Goal: Task Accomplishment & Management: Manage account settings

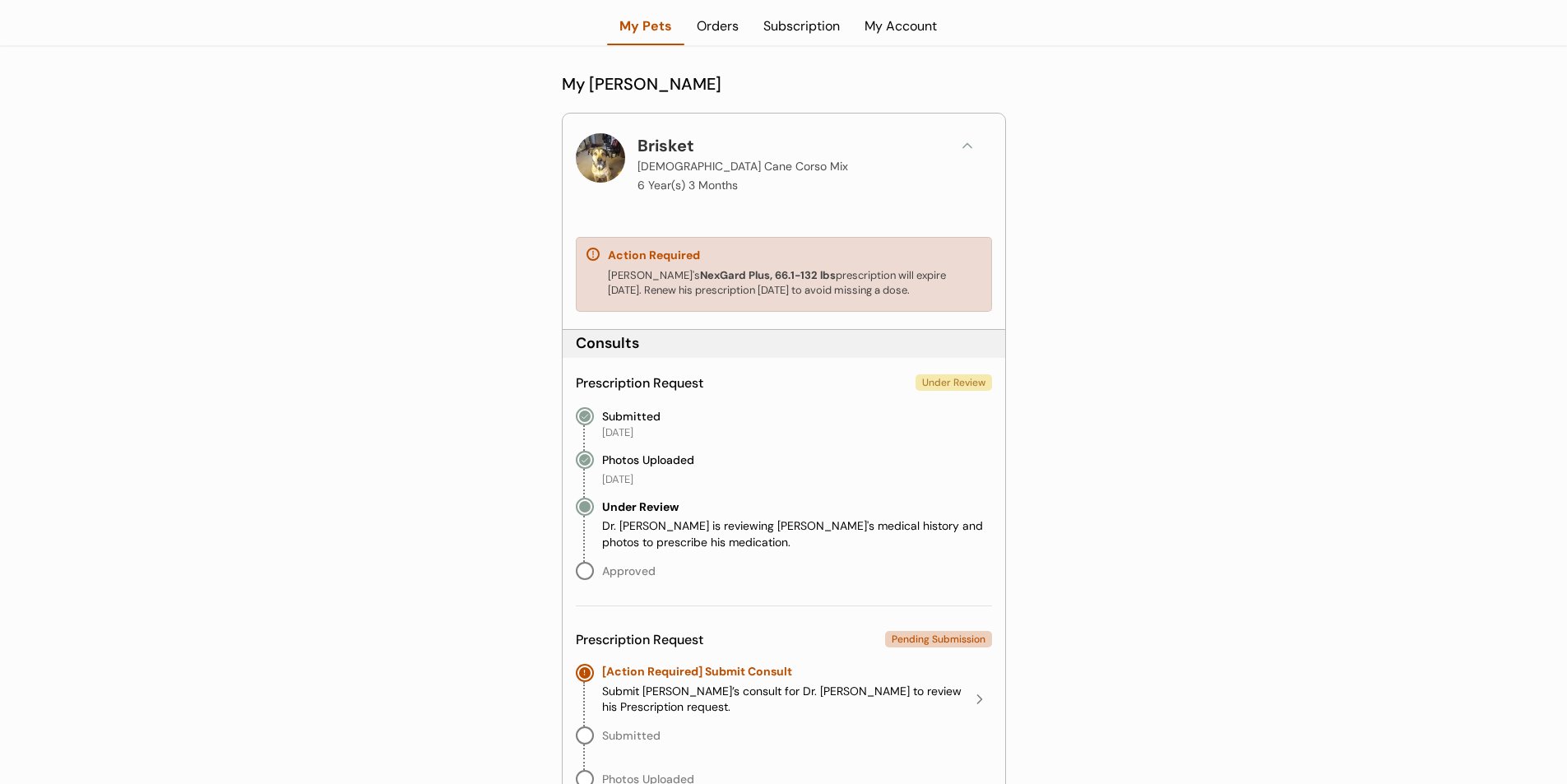
scroll to position [247, 0]
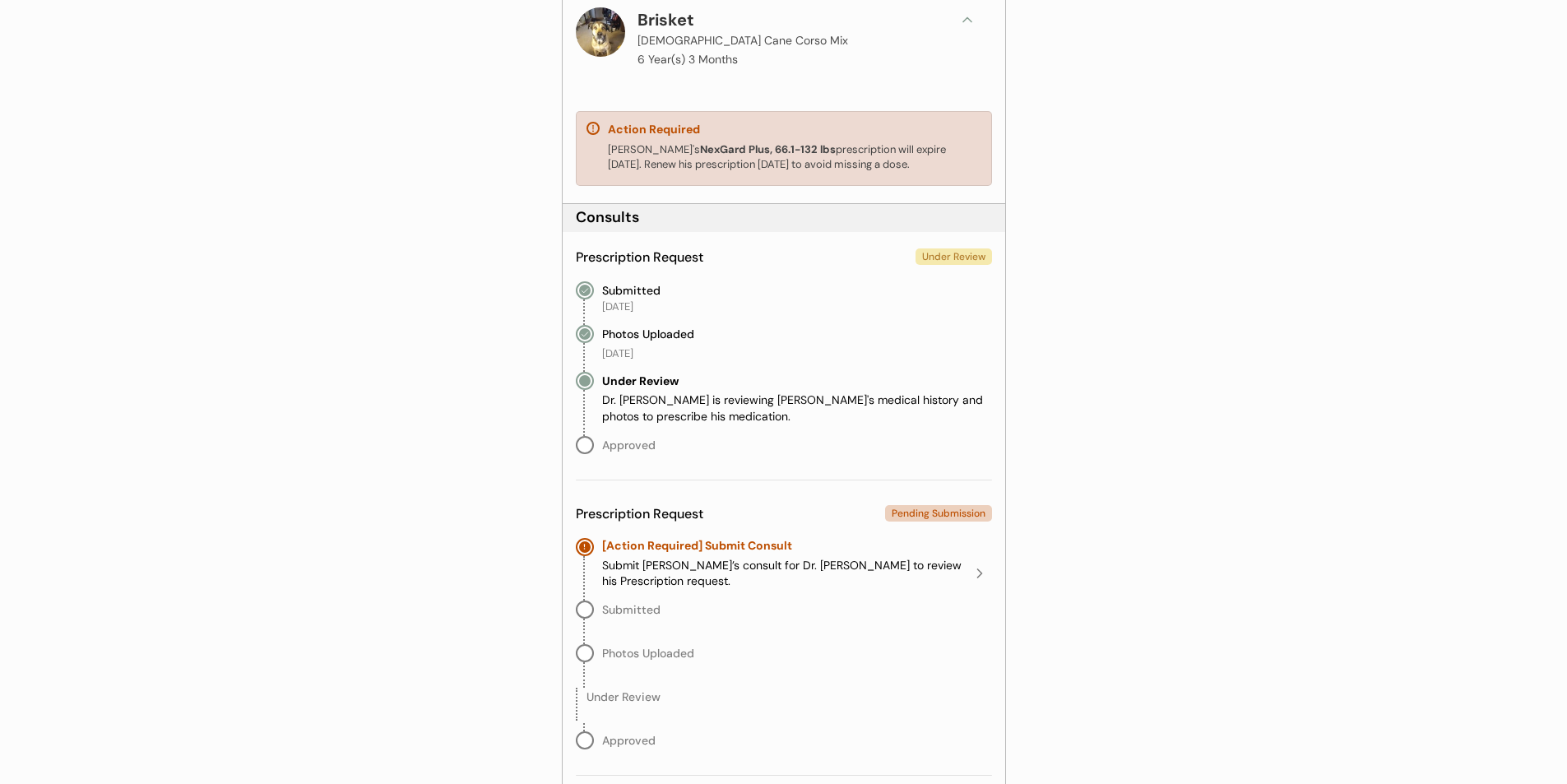
click at [850, 568] on div "Submit Brisket’s consult for Dr. Kimbo Biggins to review his Prescription reque…" at bounding box center [785, 573] width 366 height 32
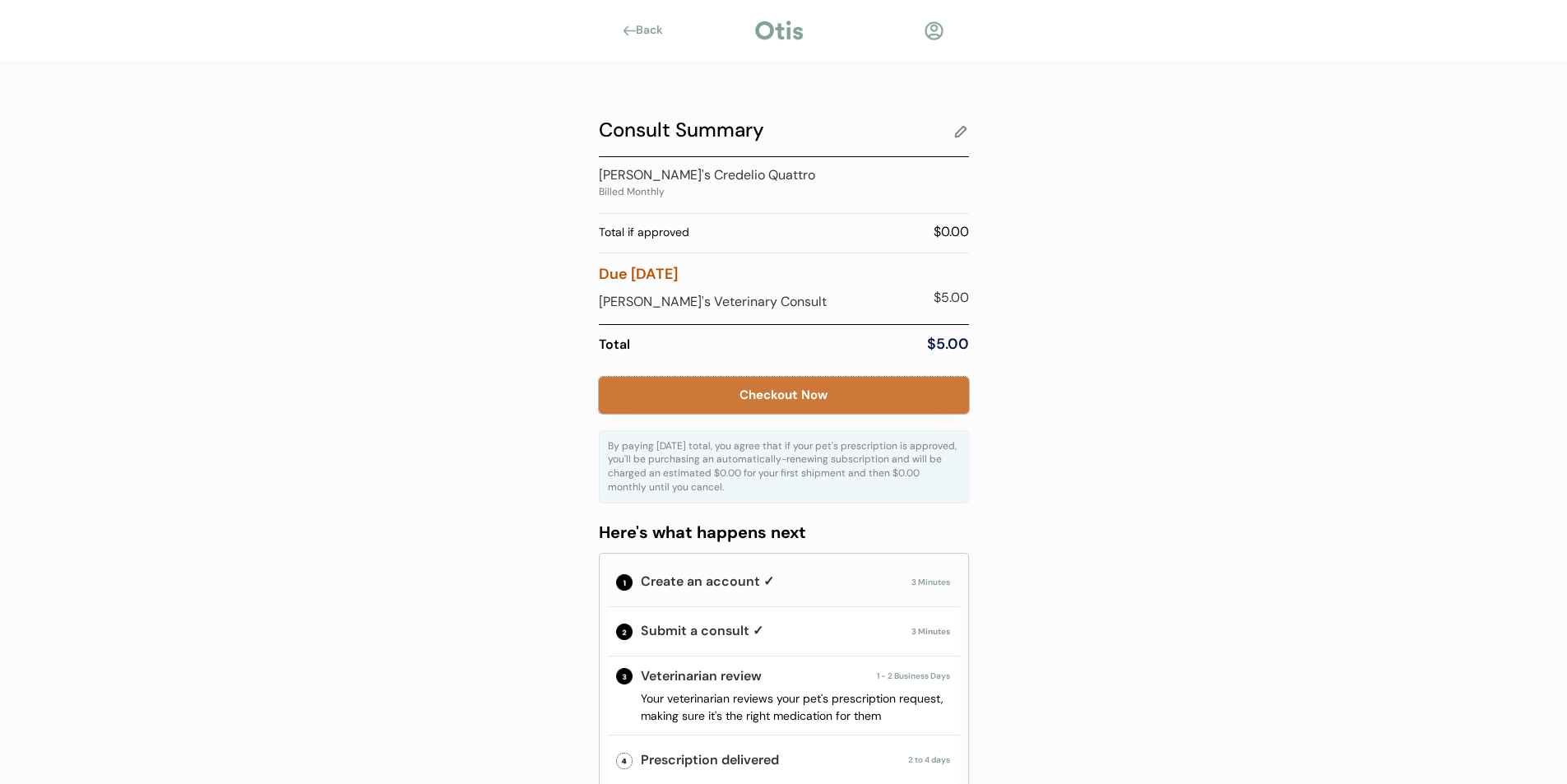
click at [821, 404] on button "Checkout Now" at bounding box center [784, 395] width 370 height 37
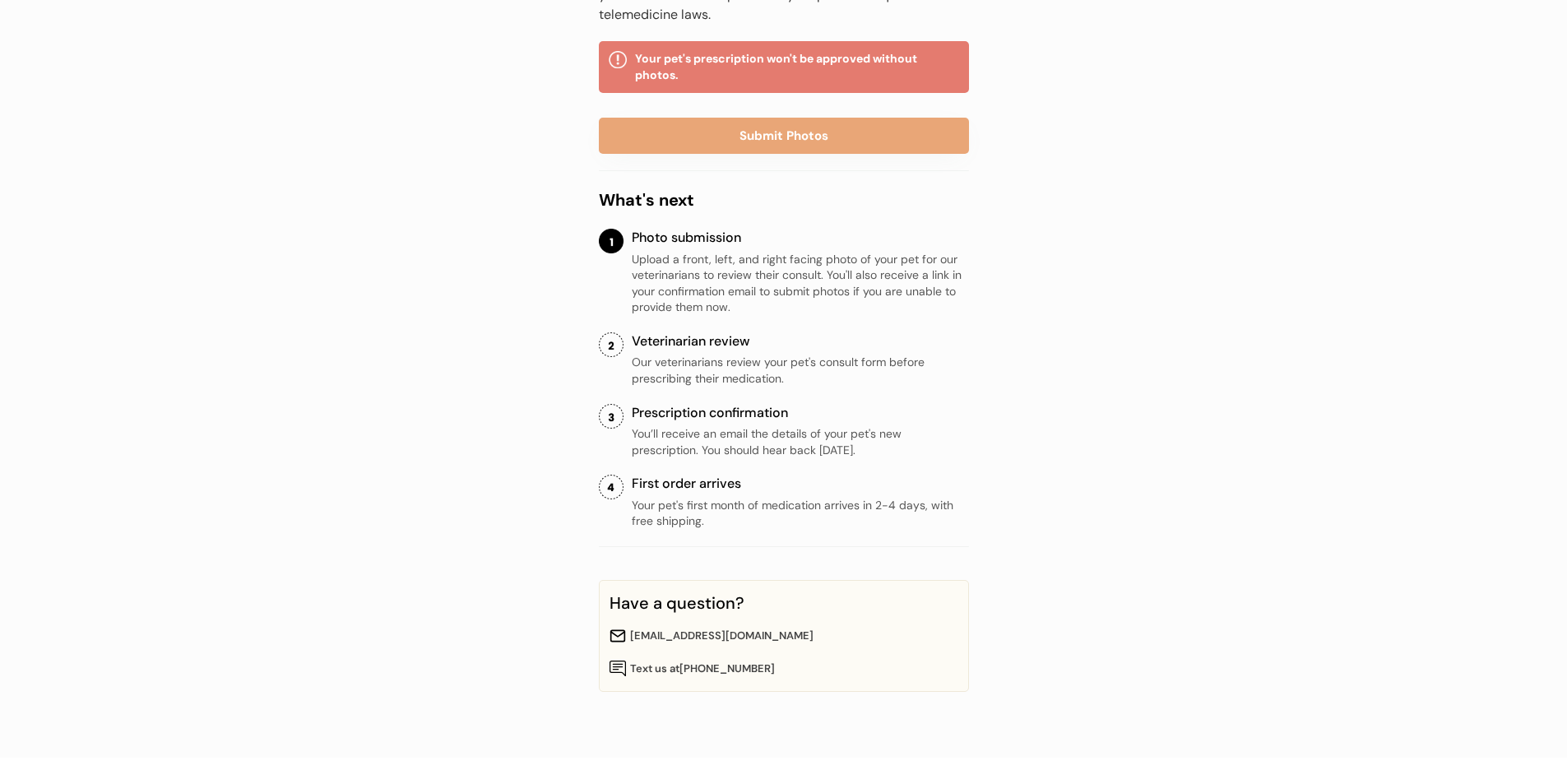
scroll to position [280, 0]
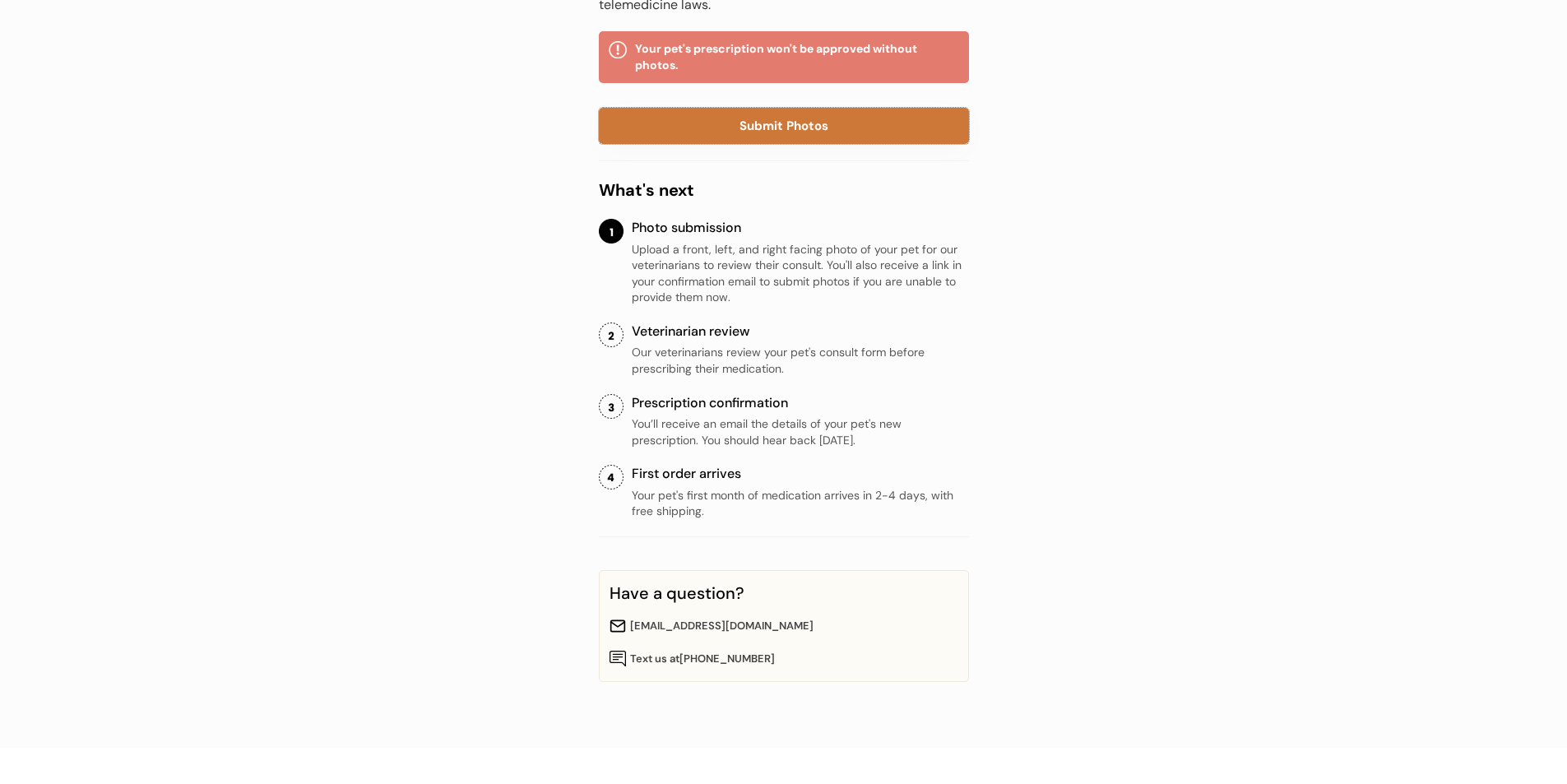
click at [785, 125] on button "Submit Photos" at bounding box center [784, 125] width 370 height 36
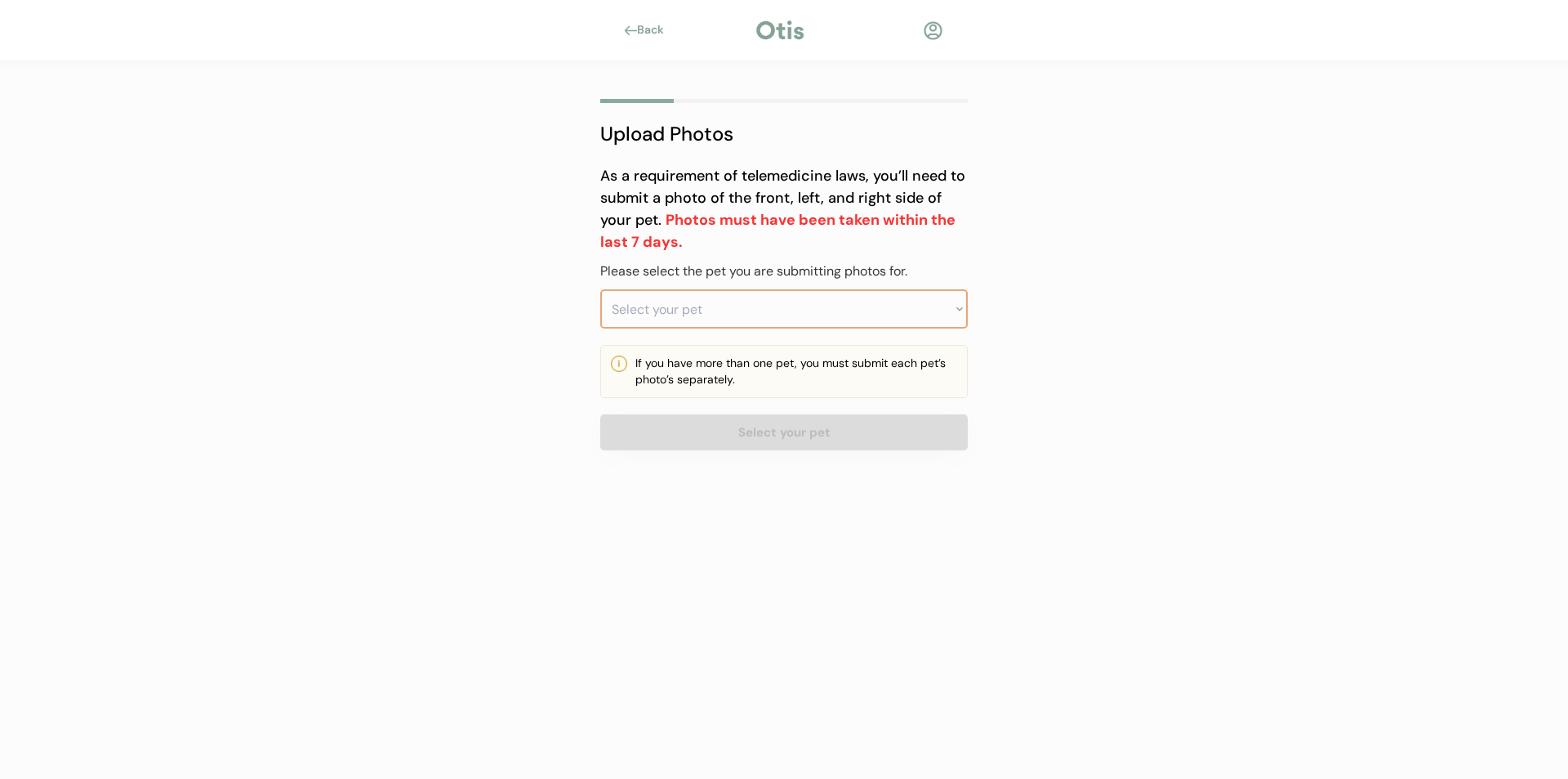
click at [688, 310] on select "Select your pet Brisket" at bounding box center [783, 308] width 367 height 39
select select ""1348695171700984260__LOOKUP__1729774509645x132017161231663100""
click at [600, 289] on select "Select your pet Brisket" at bounding box center [783, 308] width 367 height 39
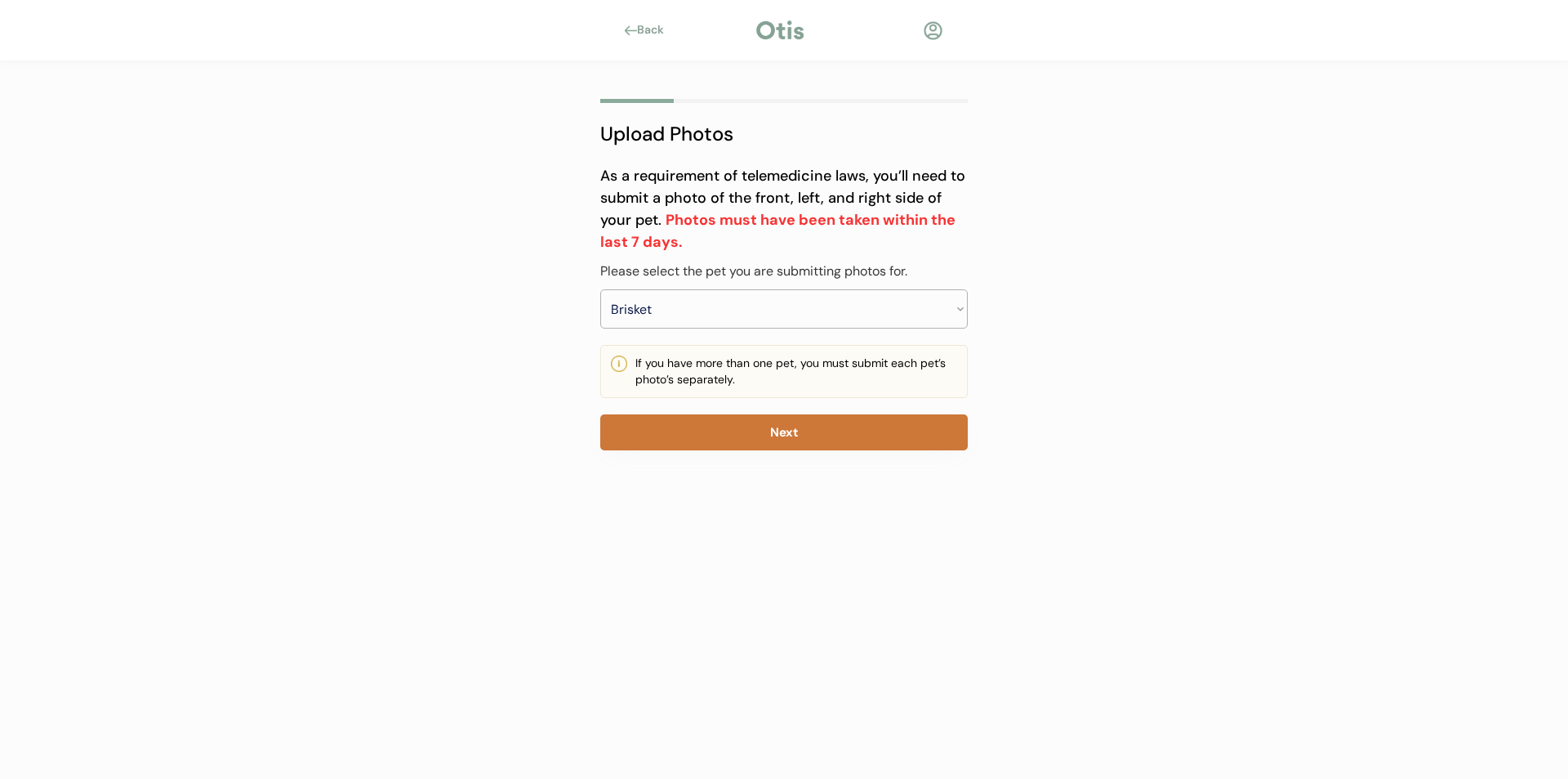
click at [722, 428] on button "Next" at bounding box center [783, 431] width 367 height 36
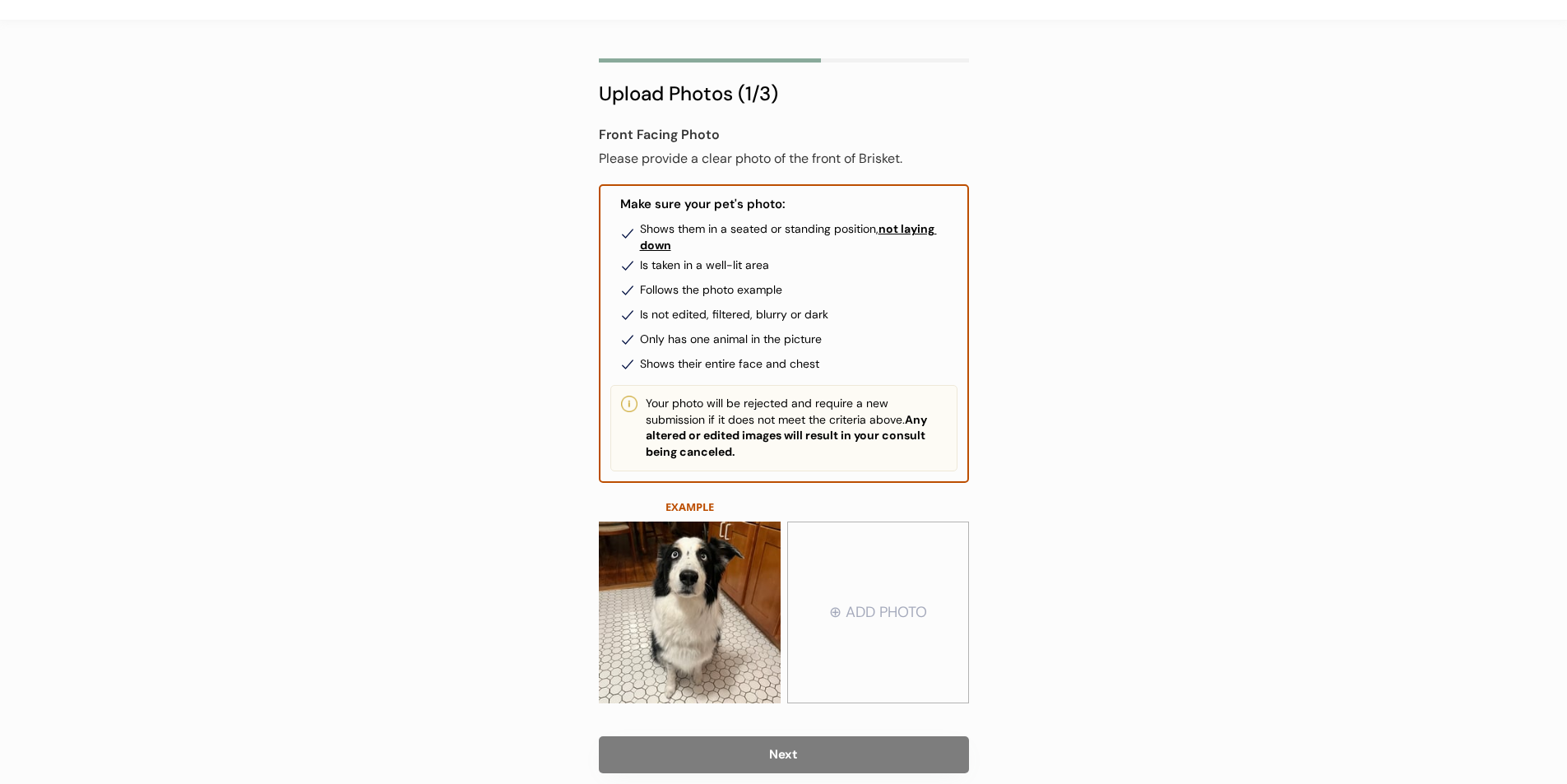
scroll to position [113, 0]
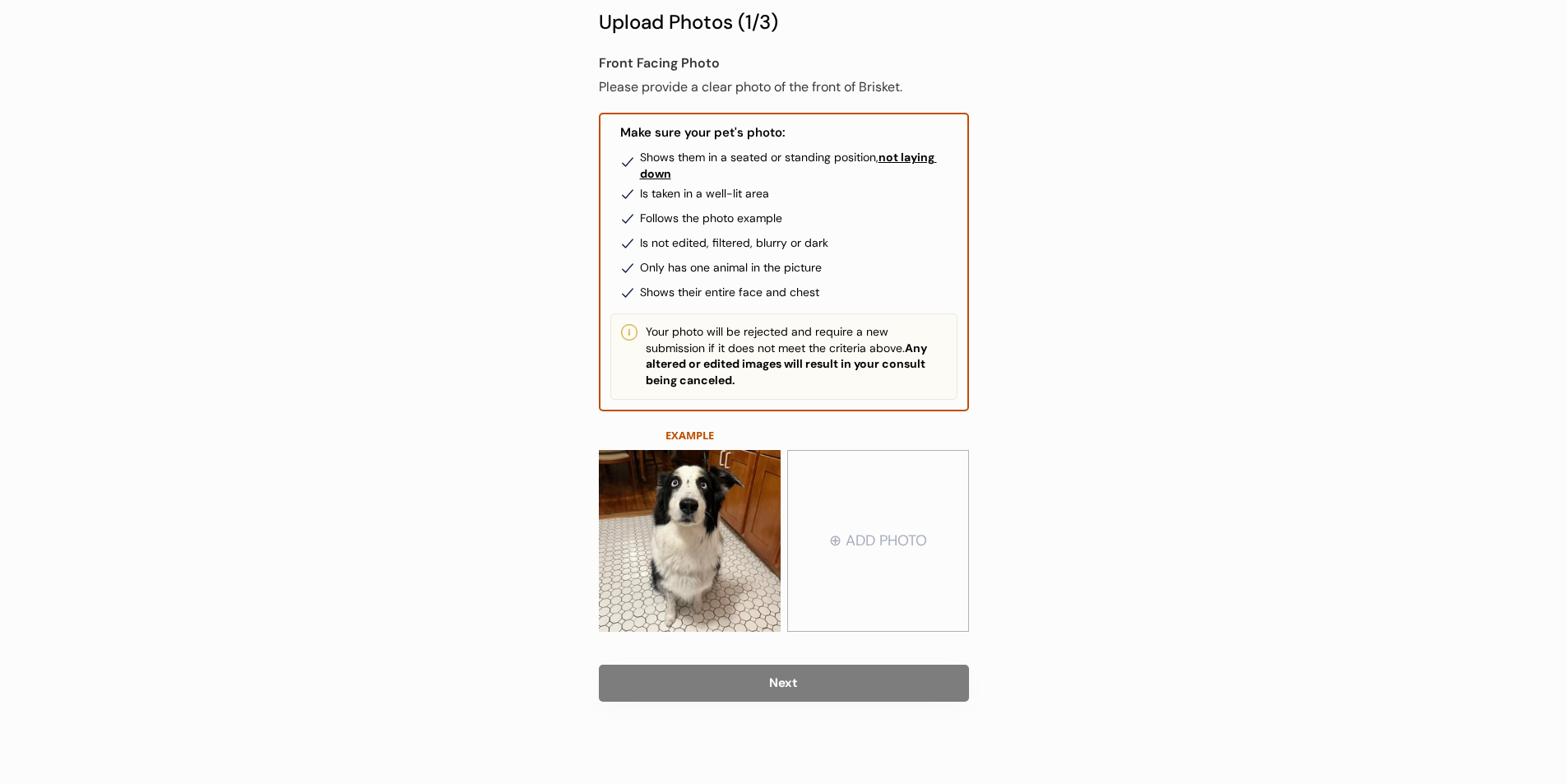
click at [843, 565] on input "file" at bounding box center [878, 541] width 180 height 179
type input "C:\fakepath\3ffd7f2a-5c1a-4d12-a7b8-5b069f8d49b4.jpg"
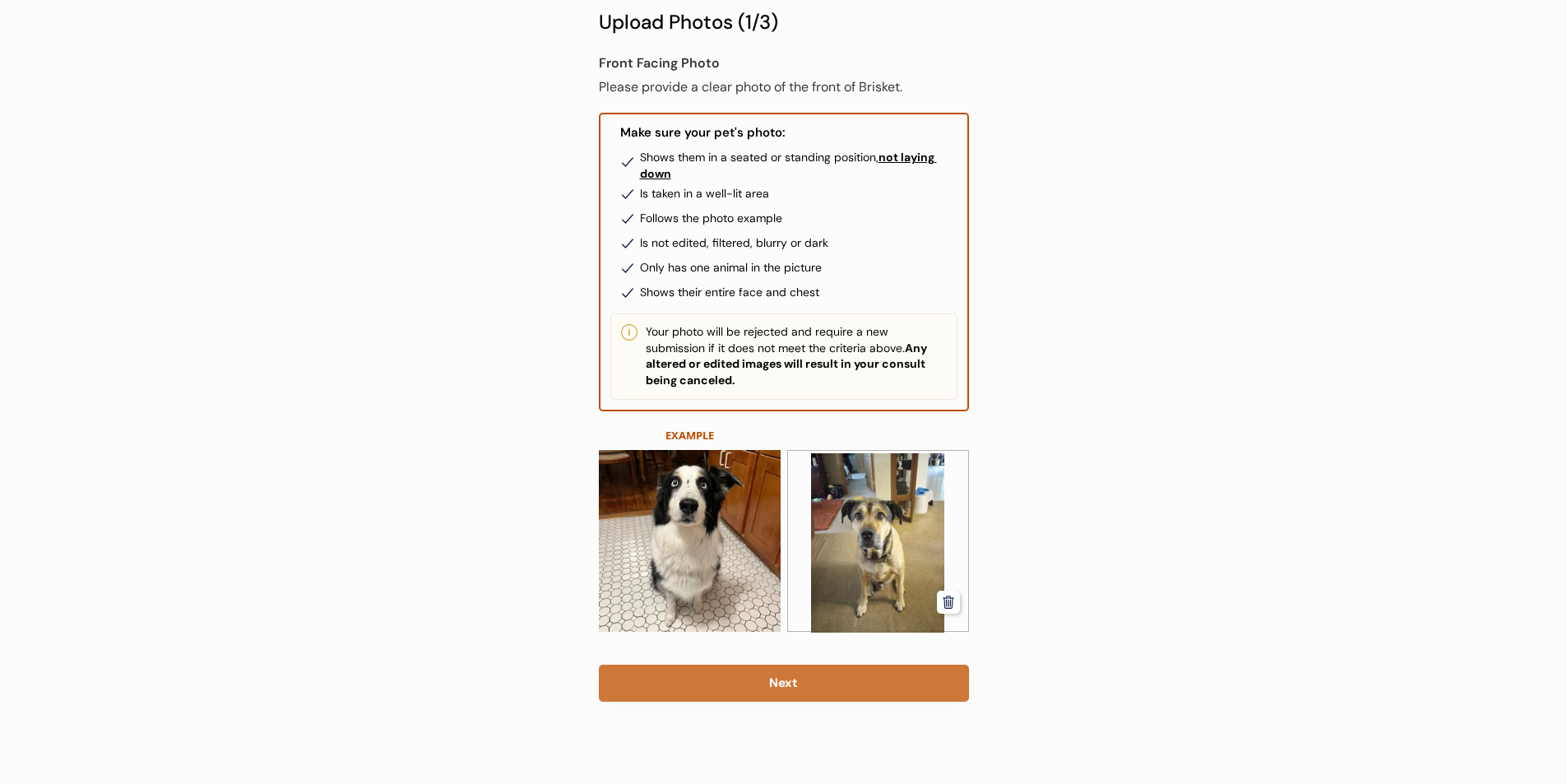
click at [896, 689] on button "Next" at bounding box center [784, 683] width 370 height 37
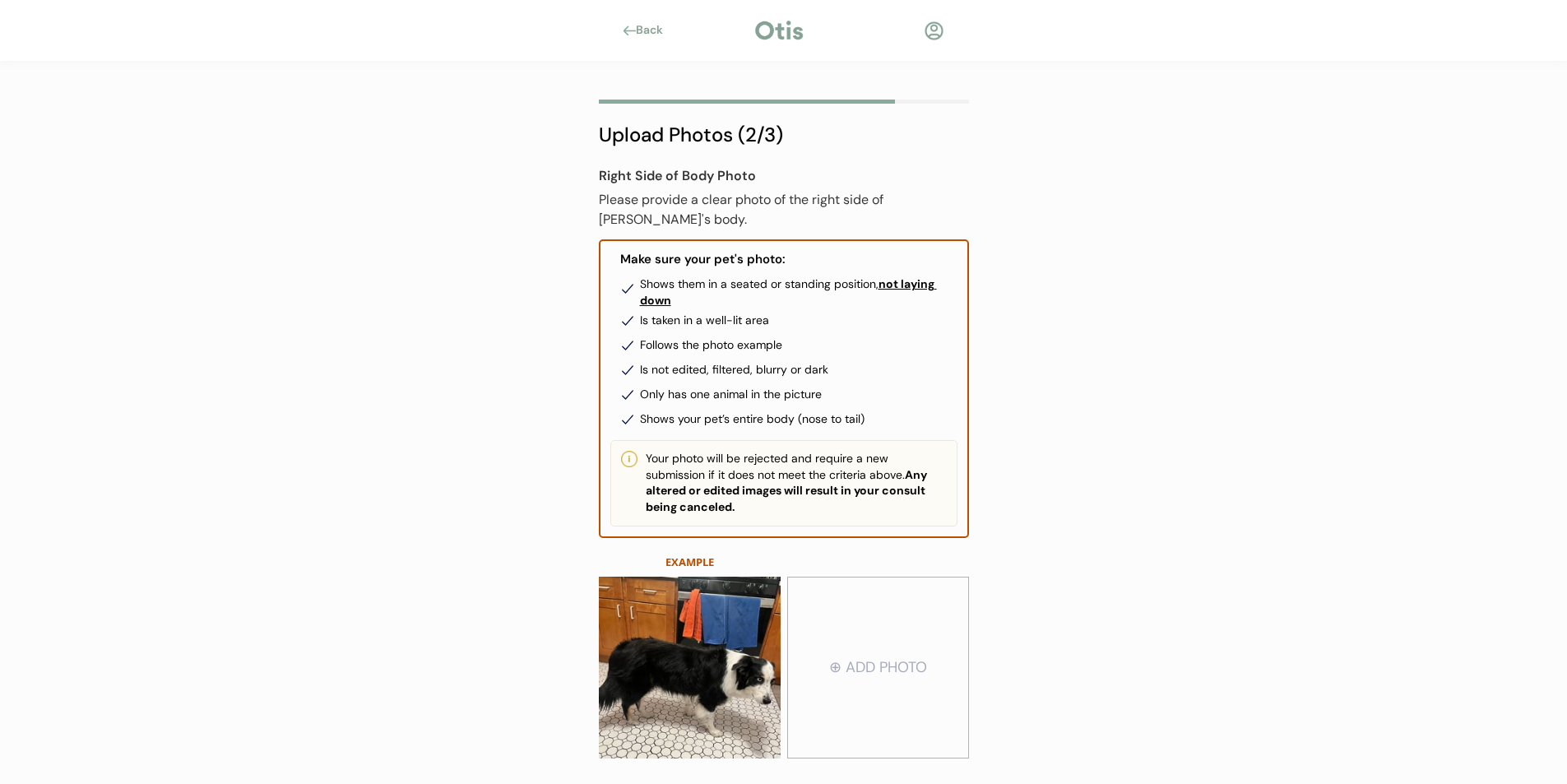
click at [888, 682] on input "file" at bounding box center [878, 667] width 180 height 179
type input "C:\fakepath\32c42508-0369-47a8-ac02-197818c1923a.jpg"
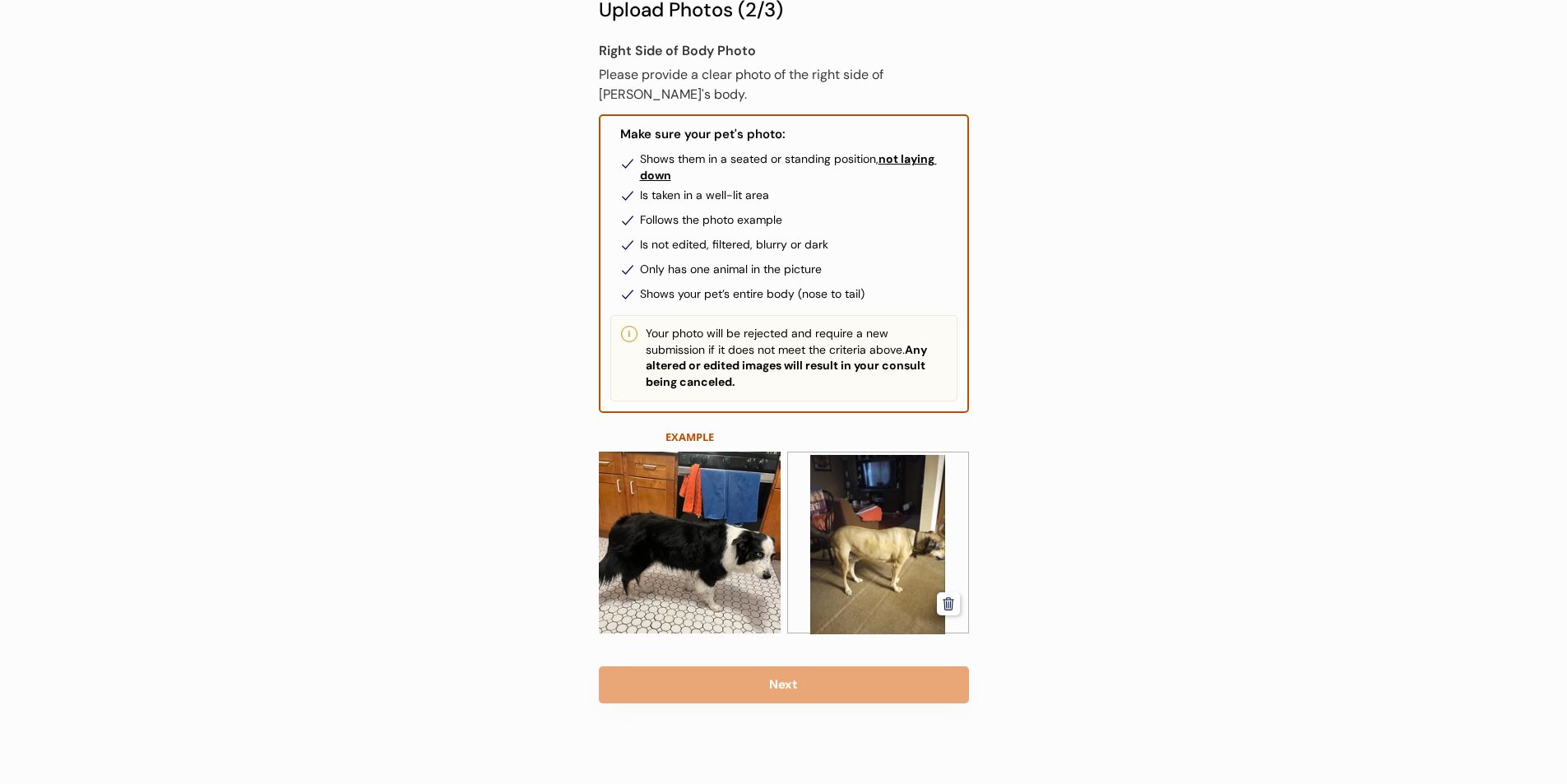
scroll to position [127, 0]
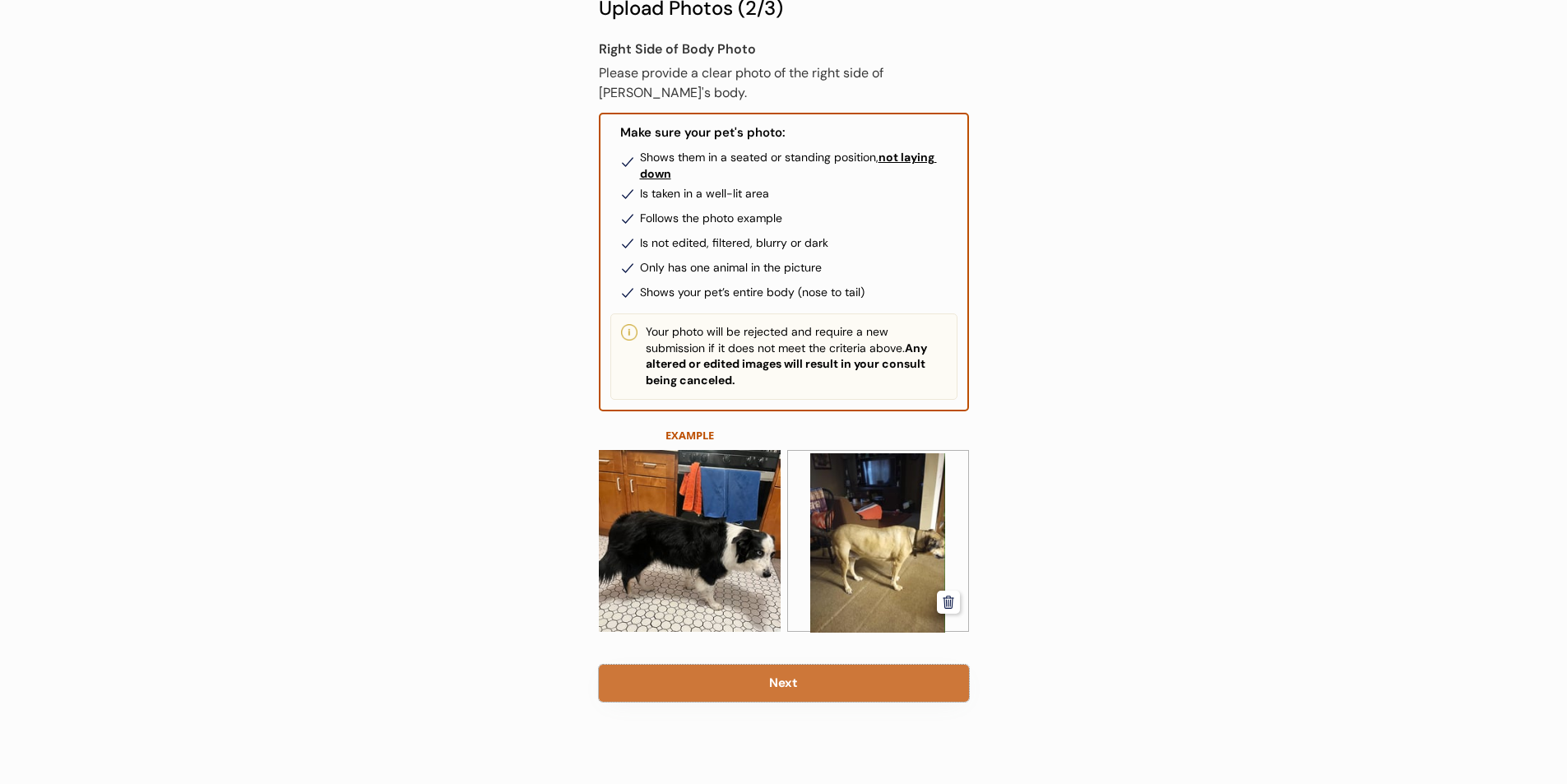
click at [813, 675] on button "Next" at bounding box center [784, 683] width 370 height 37
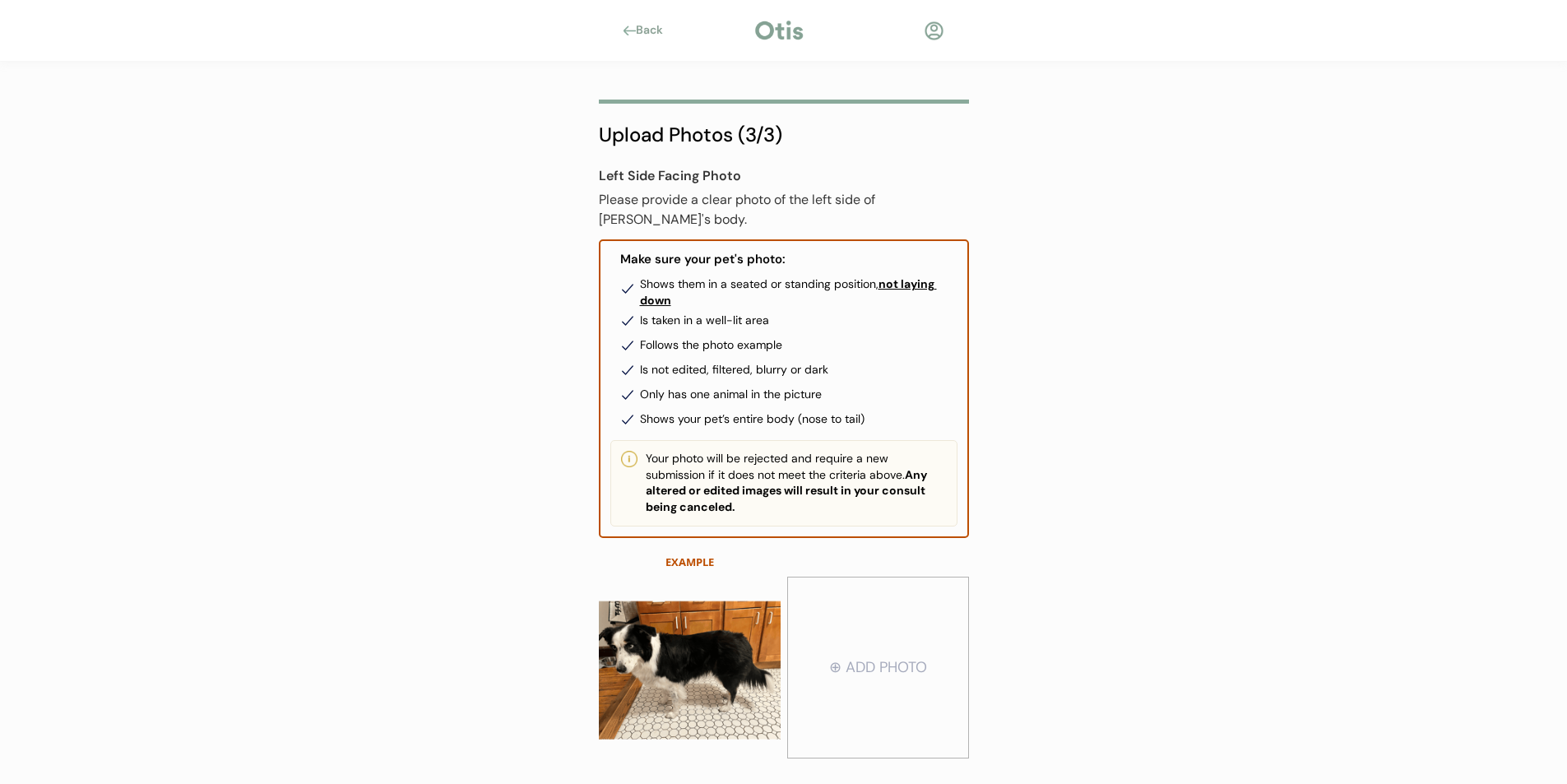
click at [874, 675] on input "file" at bounding box center [878, 667] width 180 height 179
type input "C:\fakepath\a0b263ef-17a9-48f3-83ab-48a8bd001378.jpg"
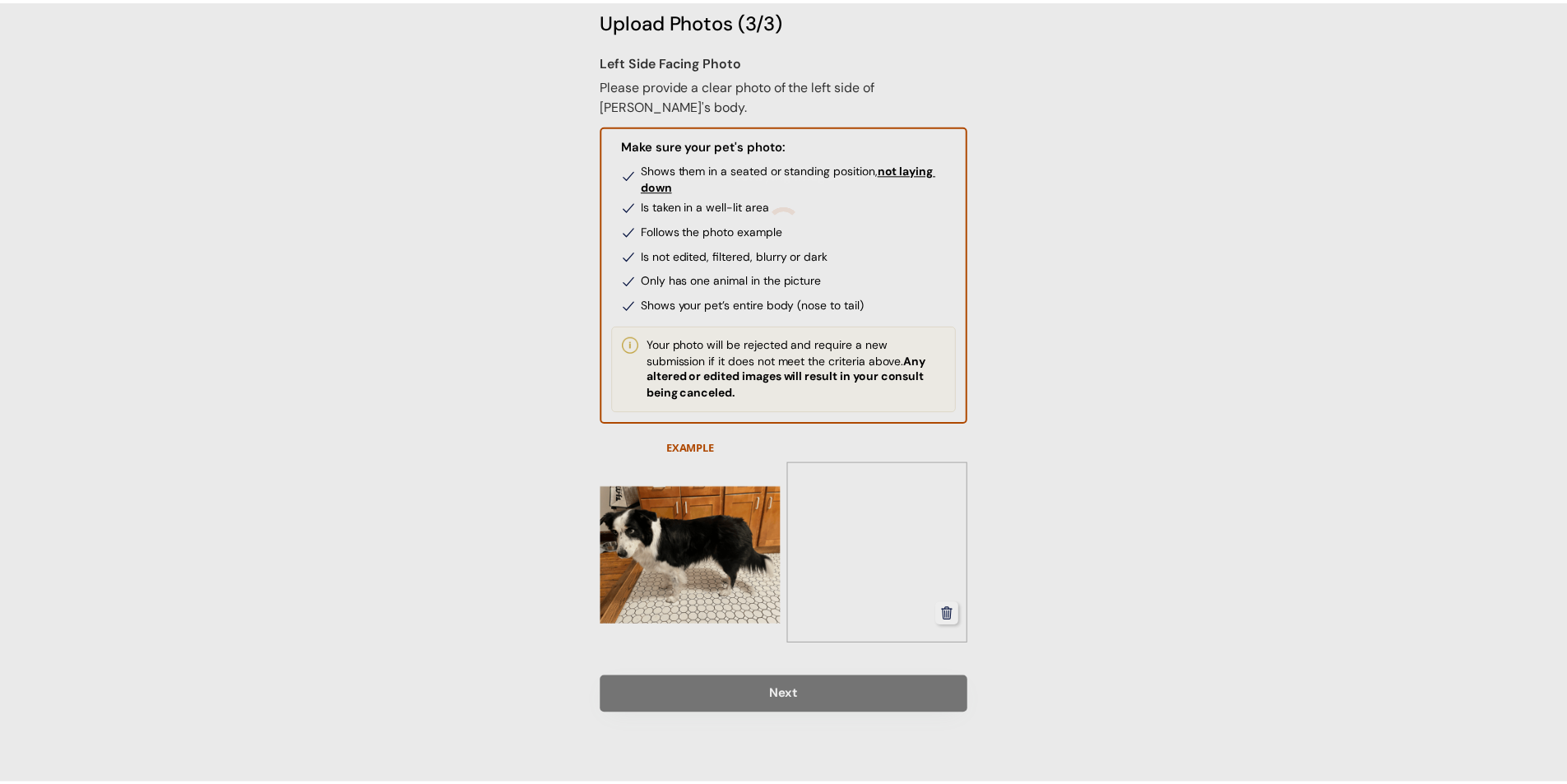
scroll to position [127, 0]
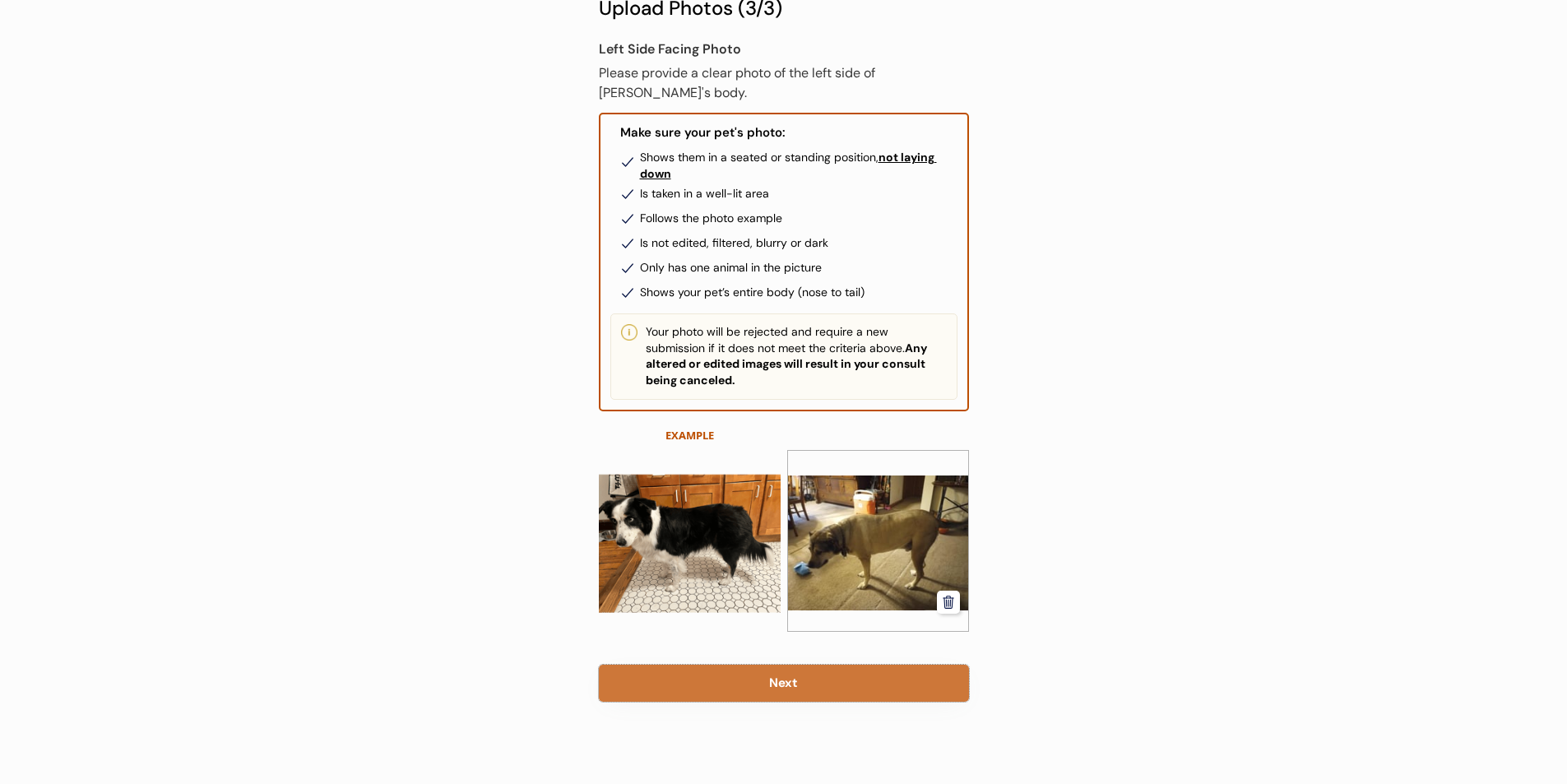
click at [753, 675] on button "Next" at bounding box center [784, 683] width 370 height 37
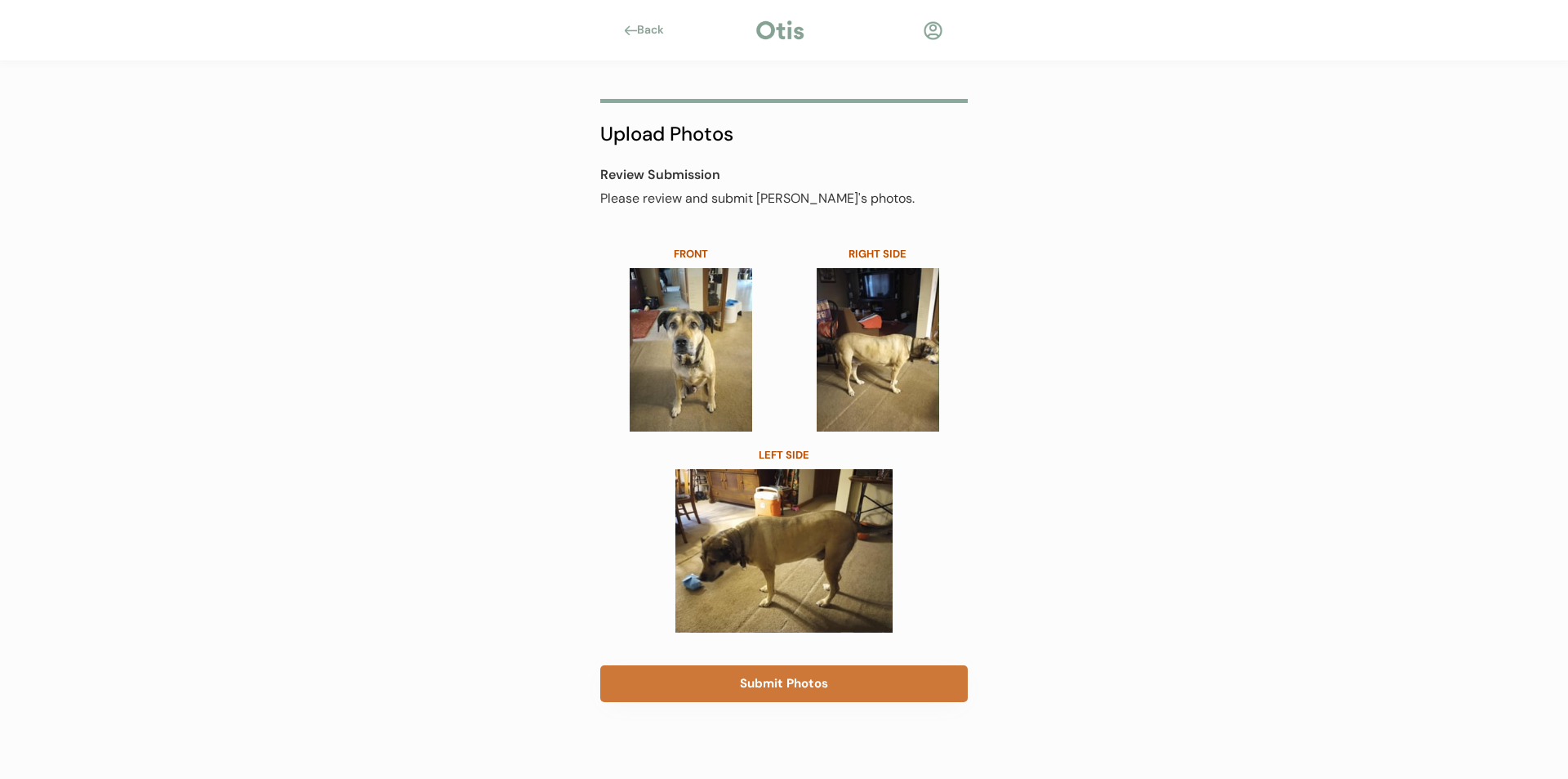
click at [745, 678] on button "Submit Photos" at bounding box center [783, 683] width 367 height 36
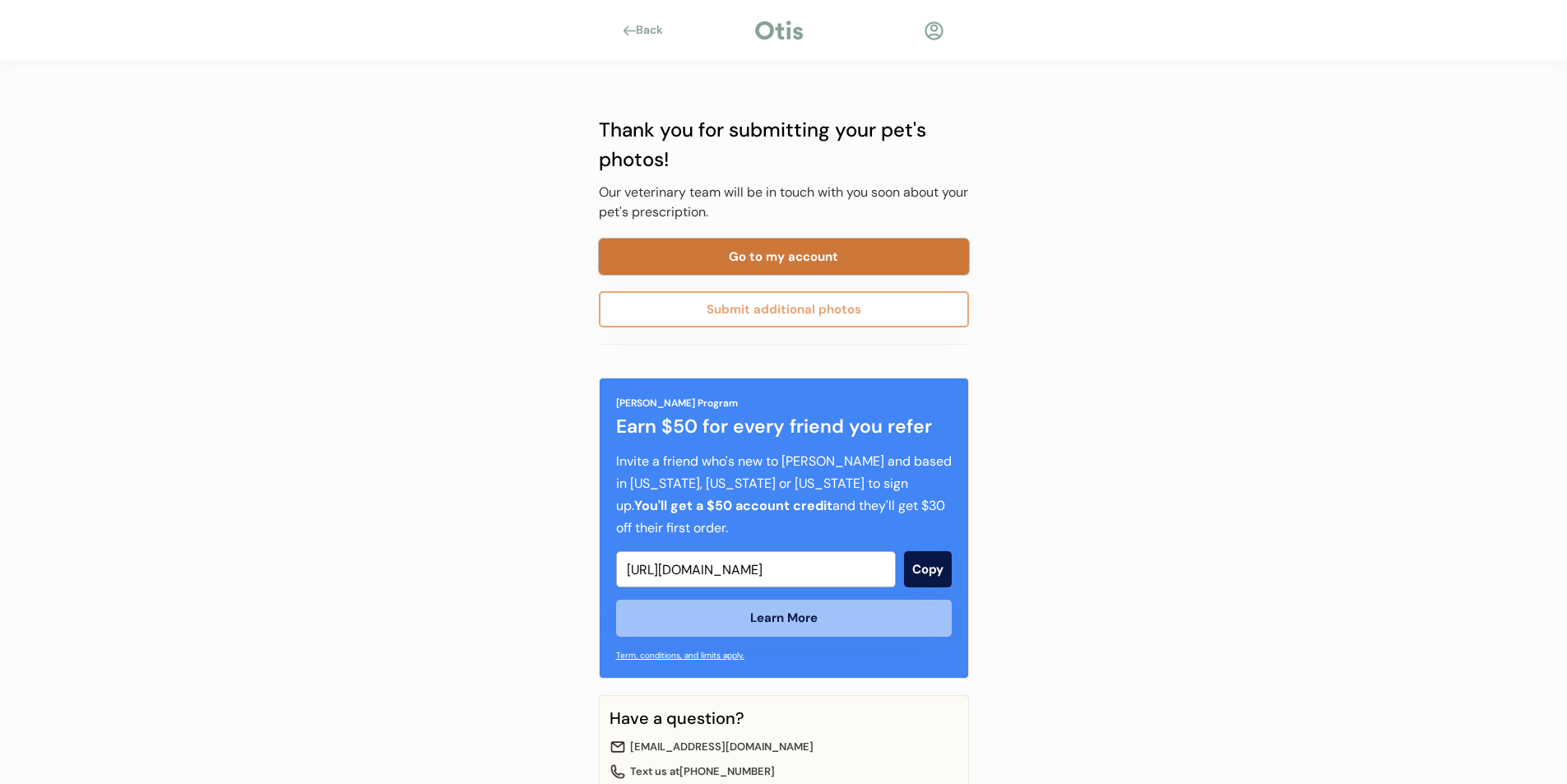
click at [776, 252] on button "Go to my account" at bounding box center [784, 256] width 370 height 36
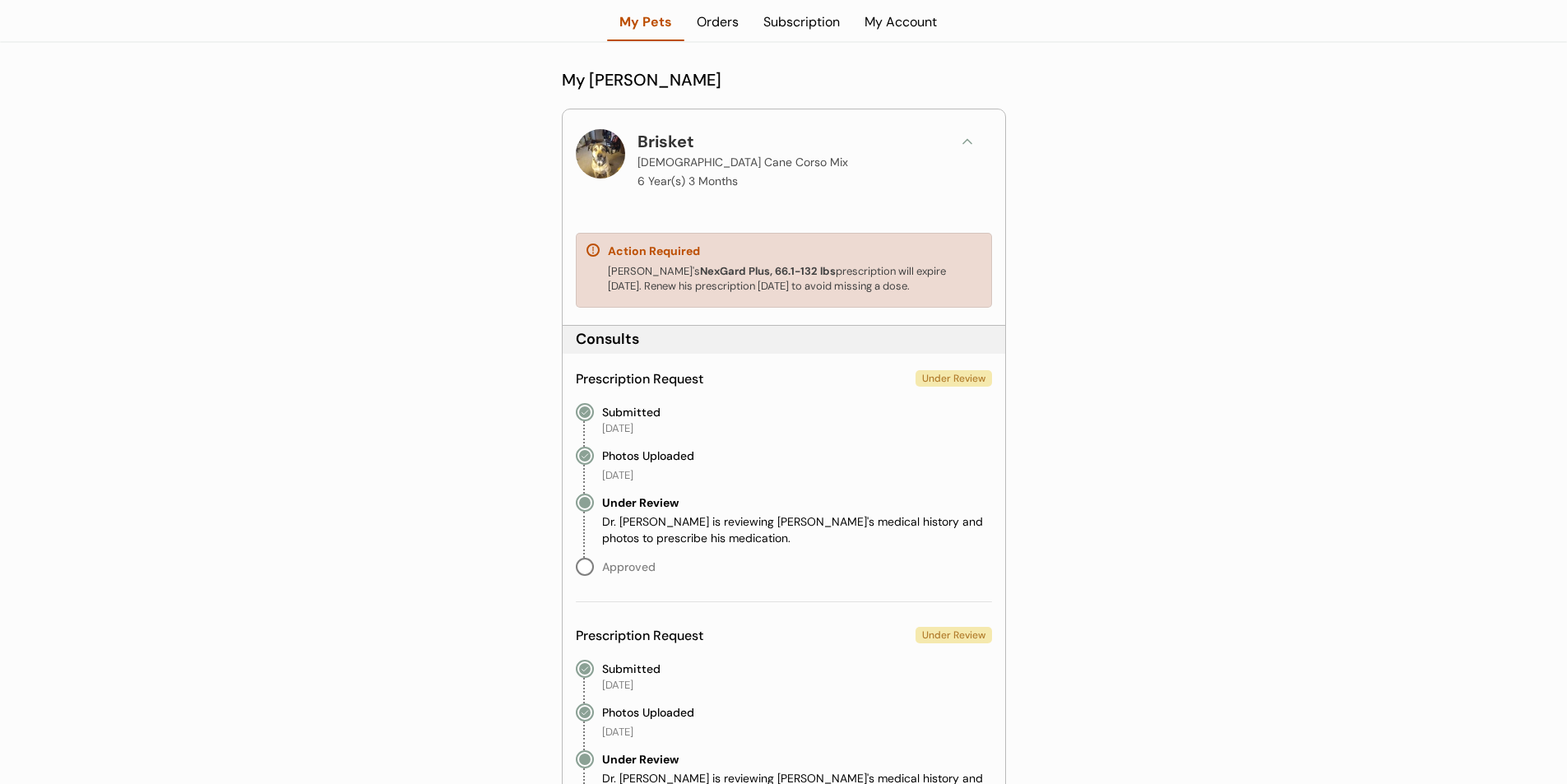
scroll to position [118, 0]
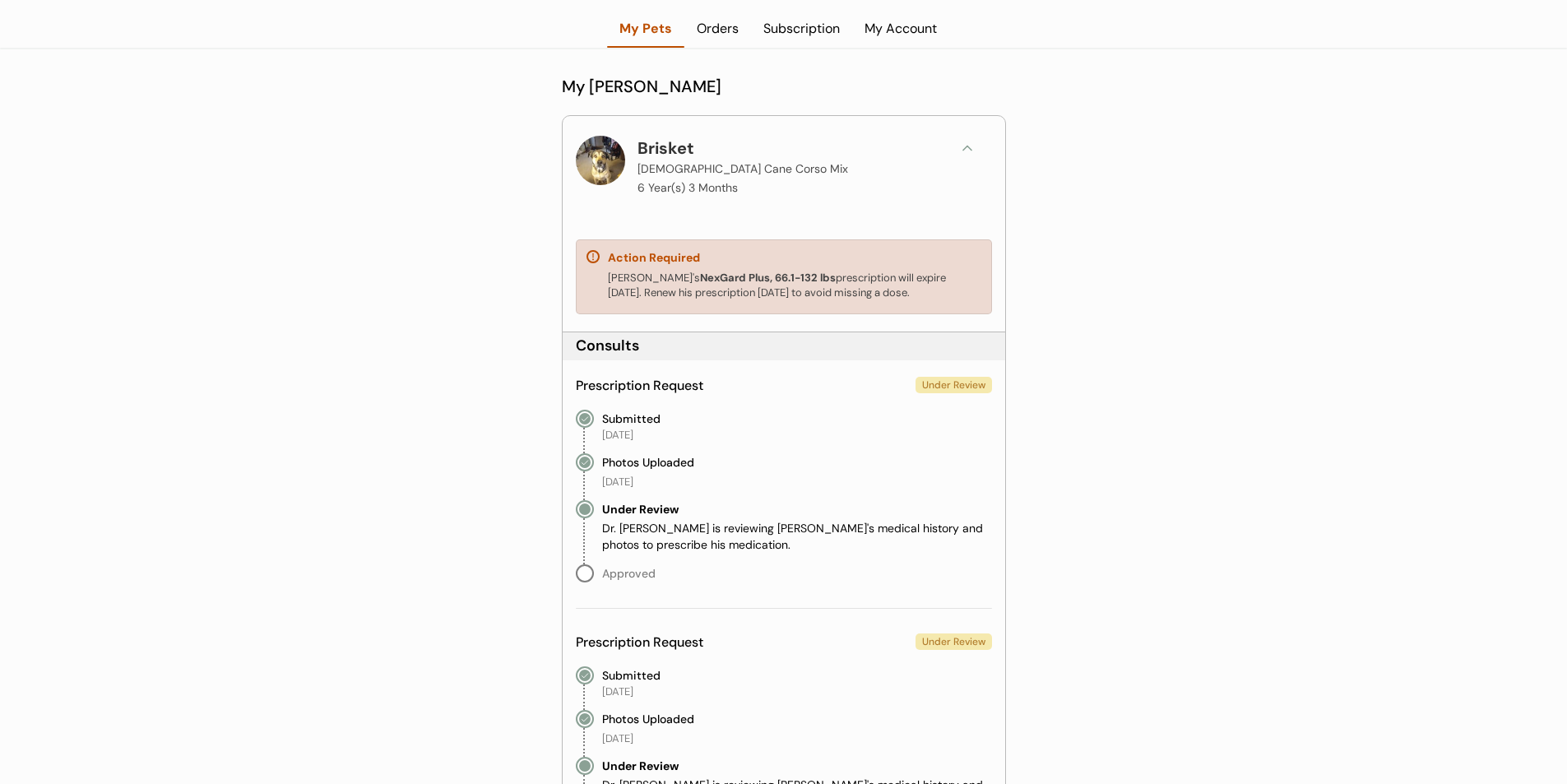
click at [878, 33] on div "My Account" at bounding box center [901, 28] width 97 height 18
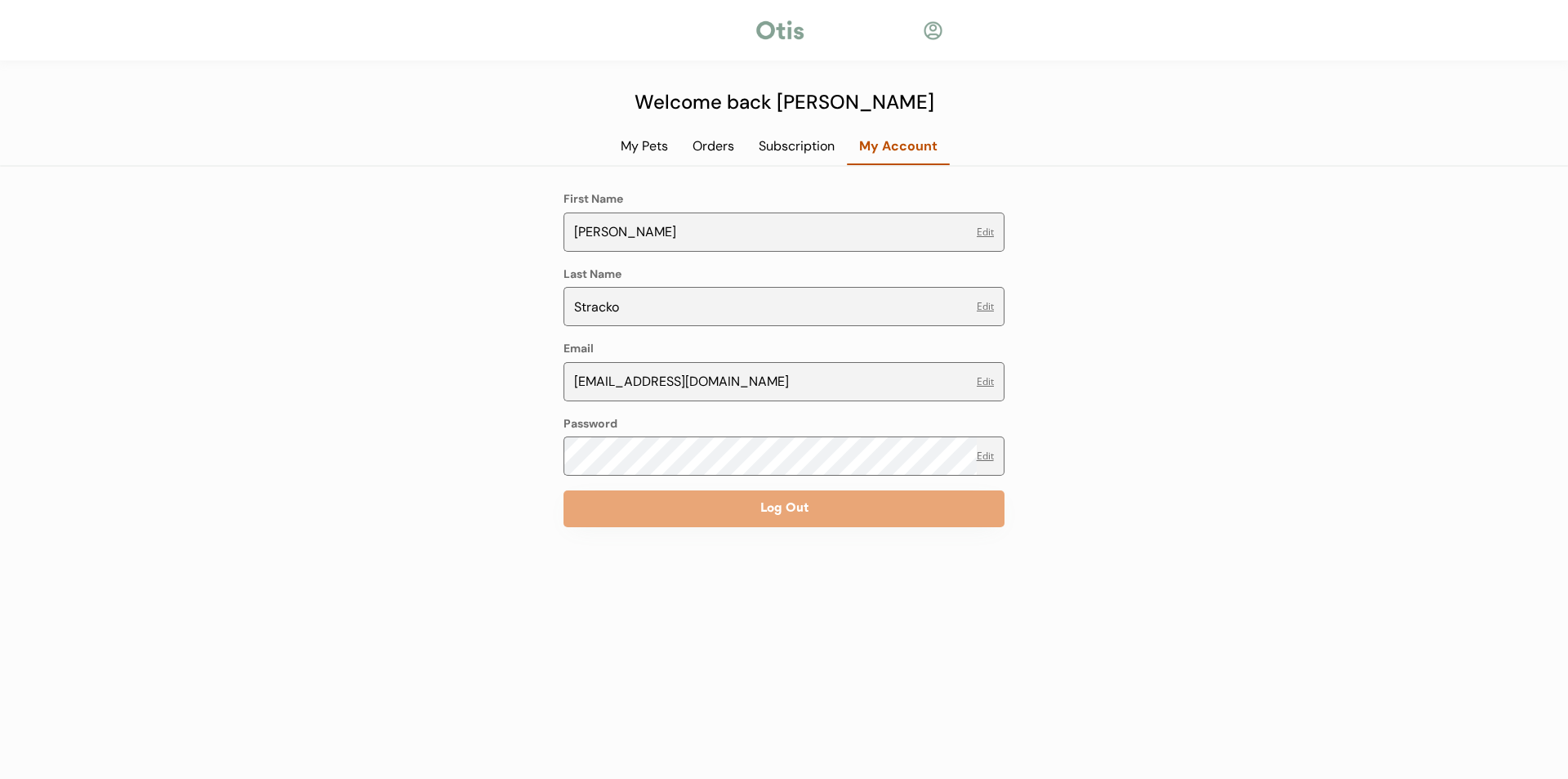
click at [771, 145] on div "Subscription" at bounding box center [797, 146] width 100 height 18
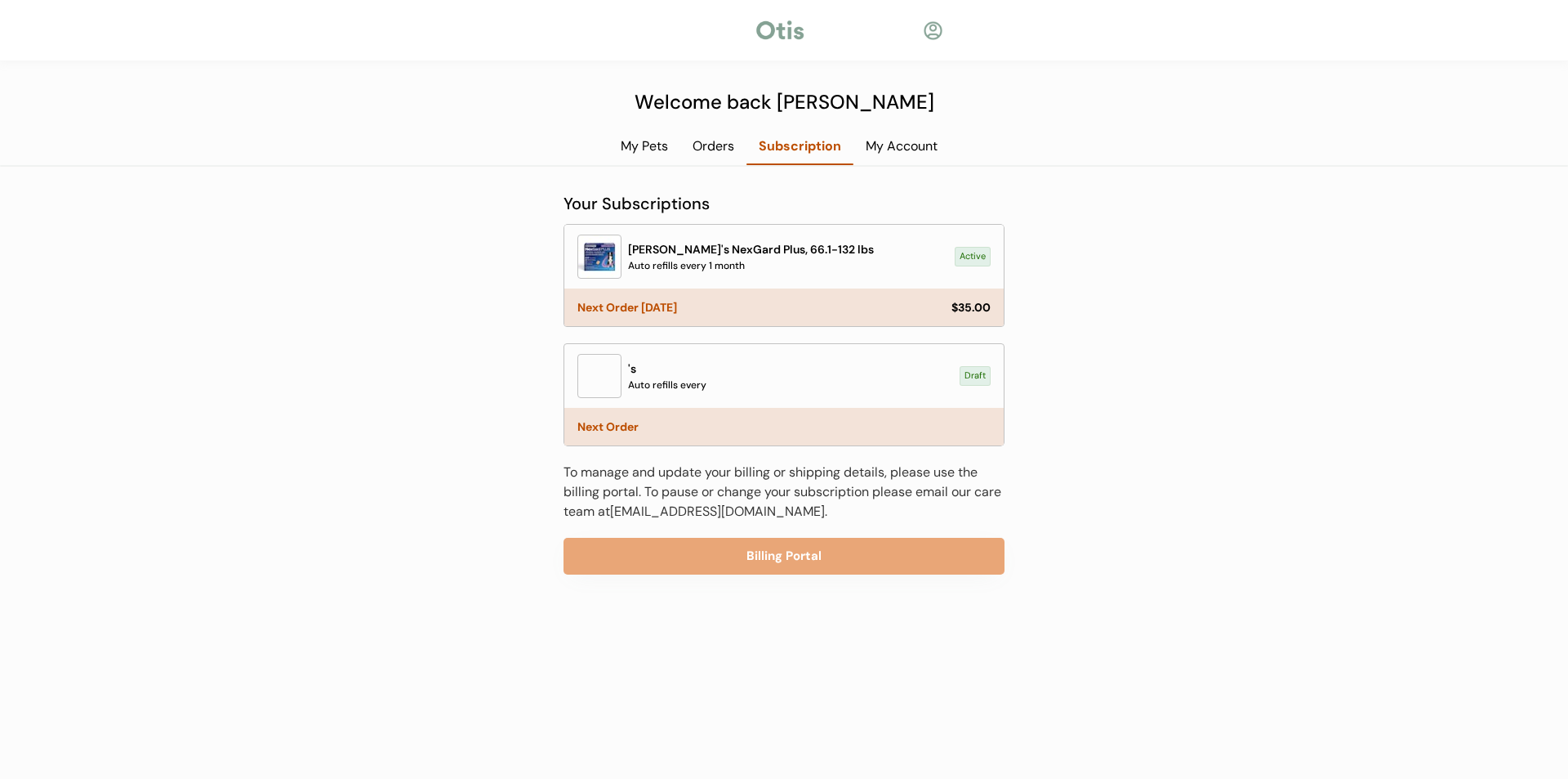
click at [618, 427] on div "Next Order" at bounding box center [782, 426] width 410 height 12
click at [666, 365] on div "'s Auto refills every" at bounding box center [790, 376] width 325 height 32
click at [673, 379] on div "Auto refills every" at bounding box center [667, 385] width 78 height 15
click at [603, 379] on div at bounding box center [599, 376] width 44 height 44
click at [656, 145] on div "My Pets" at bounding box center [644, 146] width 72 height 18
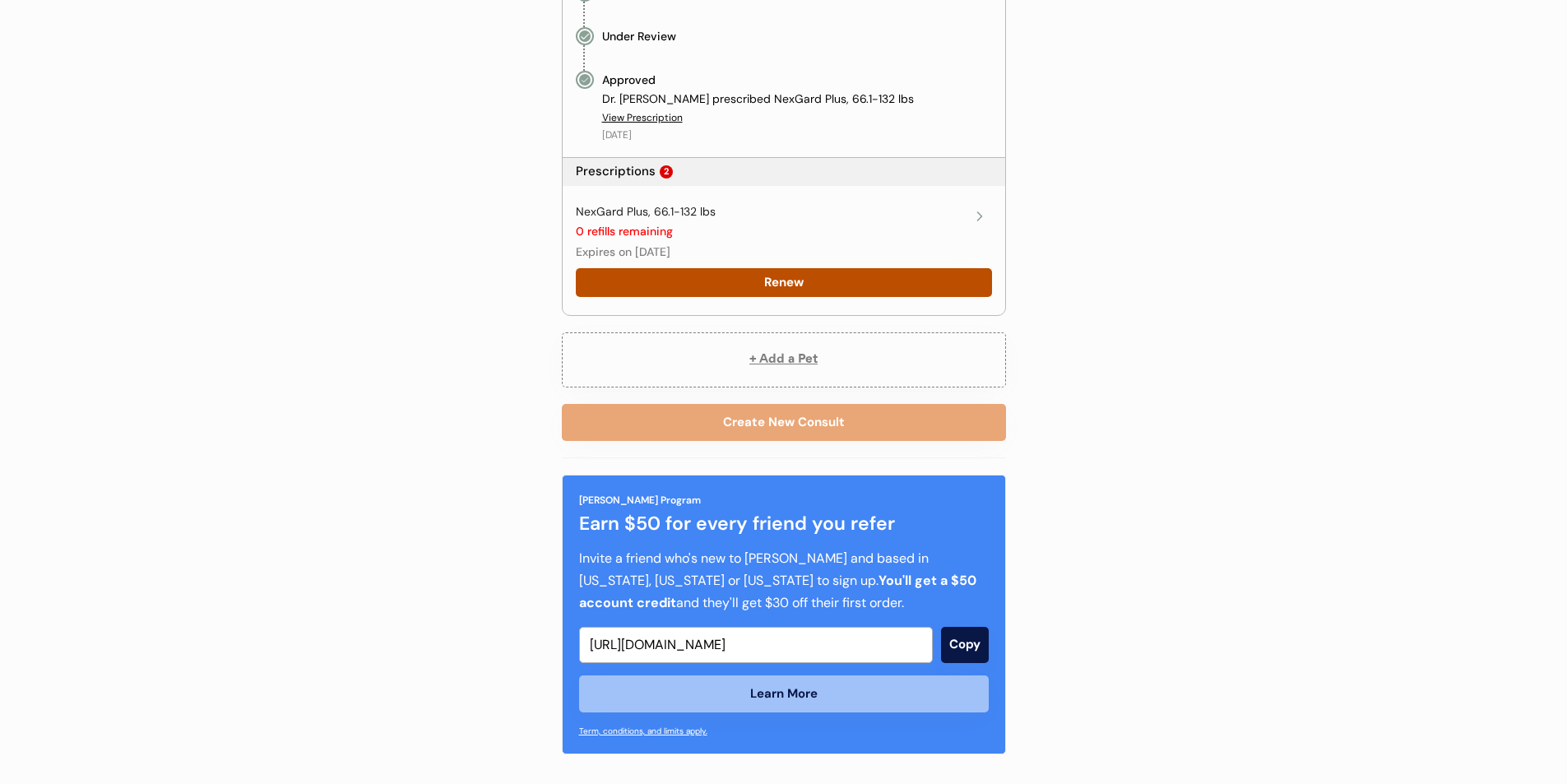
scroll to position [1105, 0]
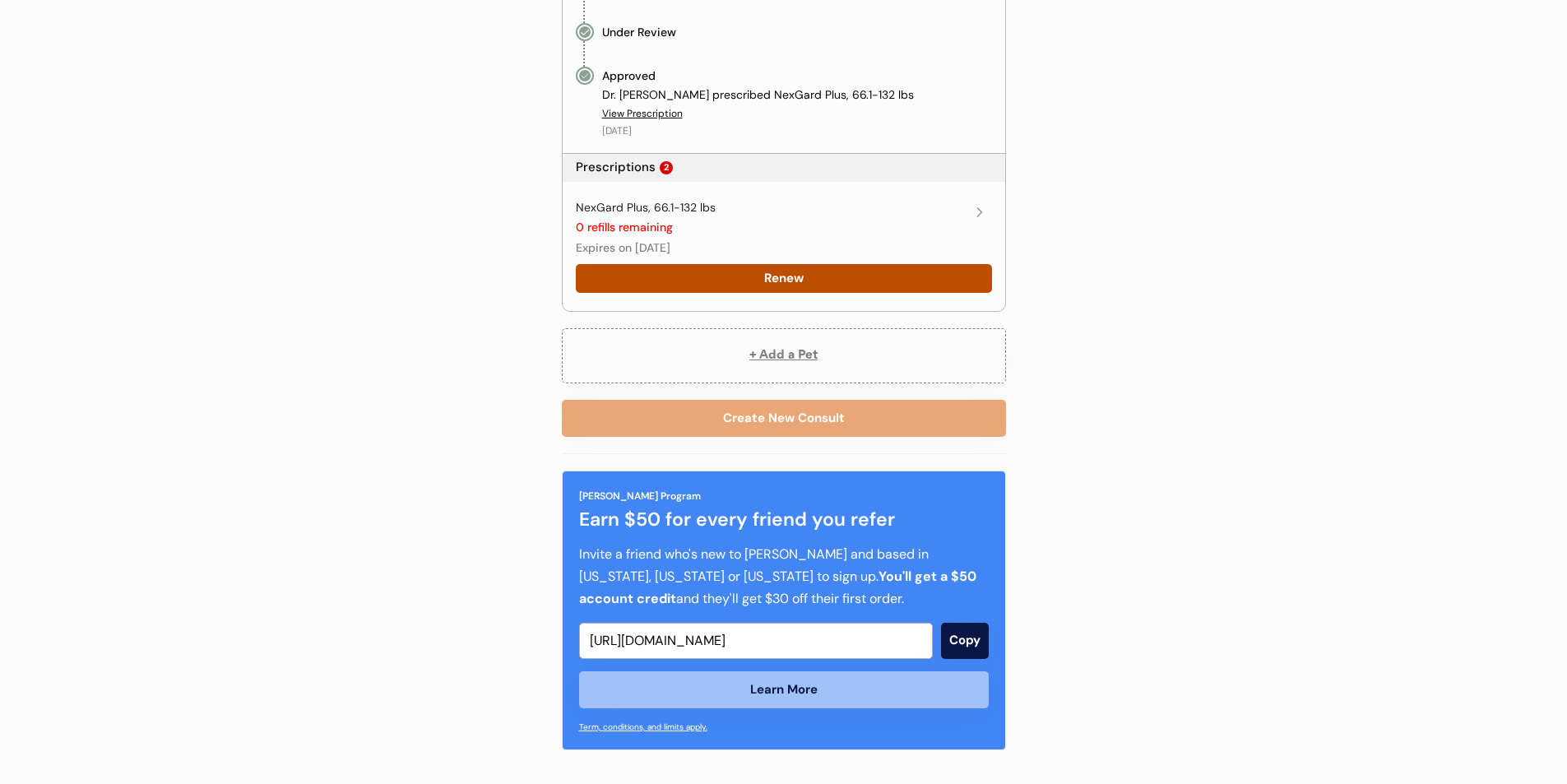
click at [982, 219] on icon at bounding box center [980, 212] width 17 height 17
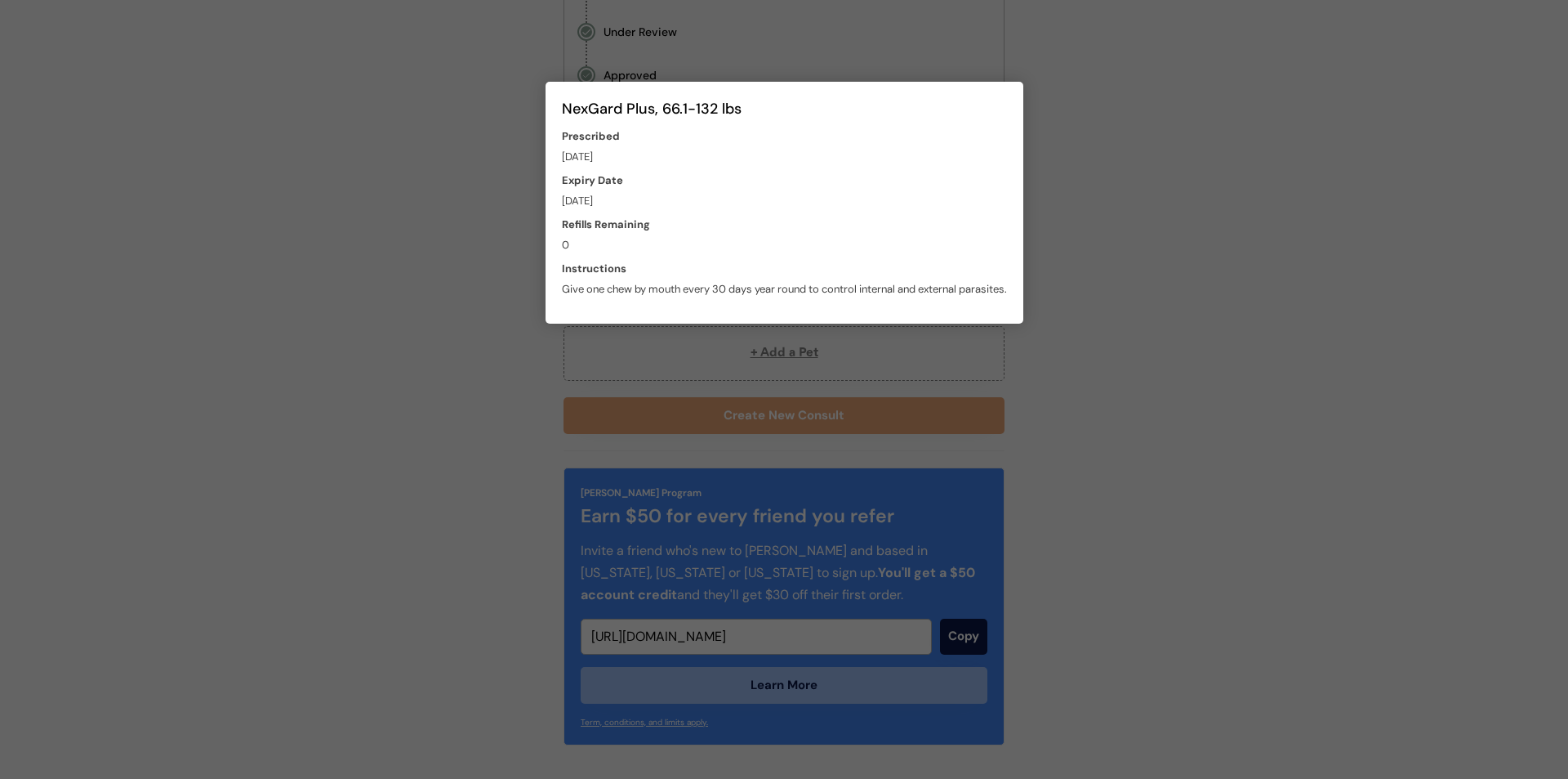
click at [350, 223] on div at bounding box center [784, 390] width 1568 height 779
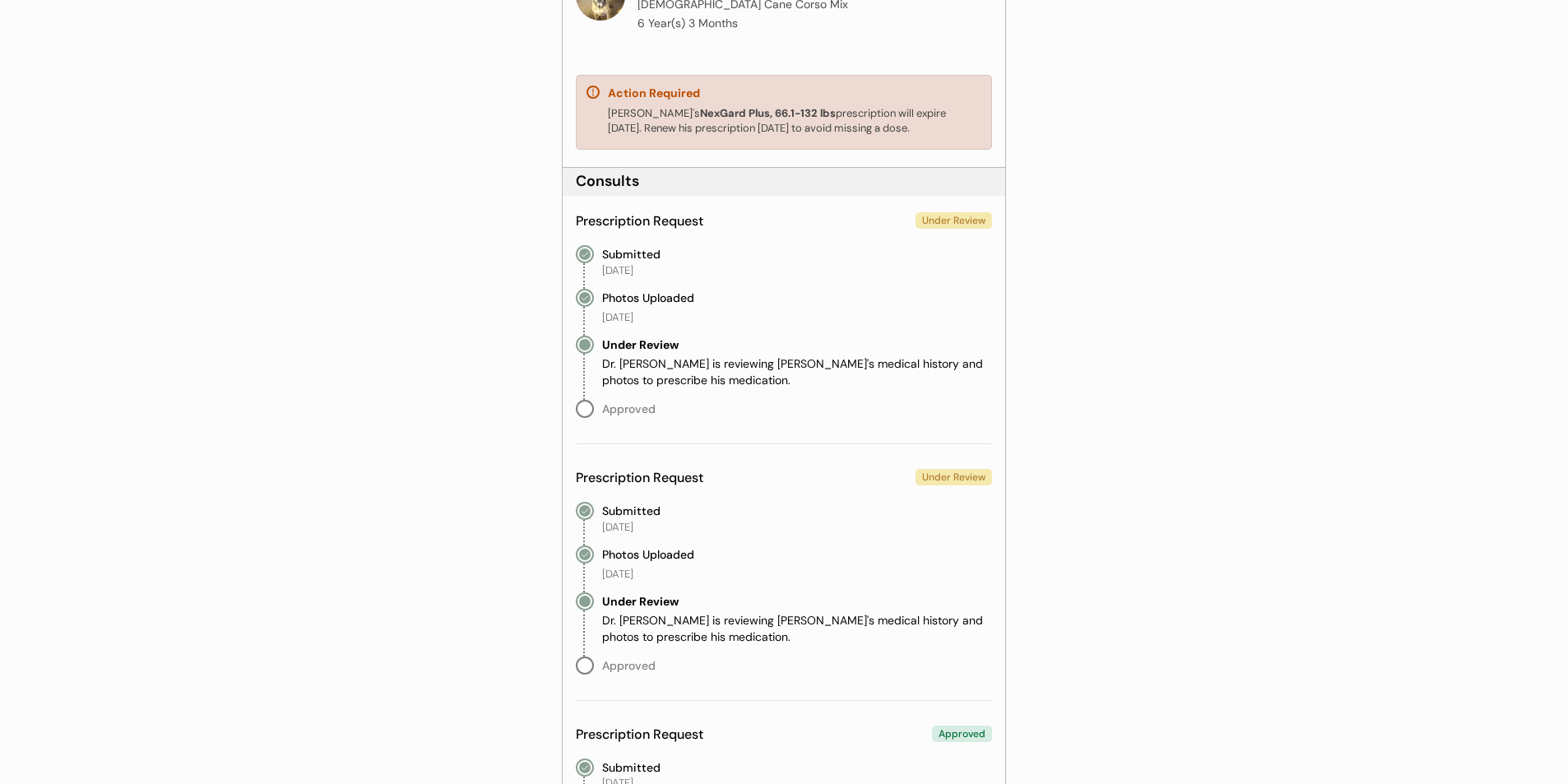
scroll to position [0, 0]
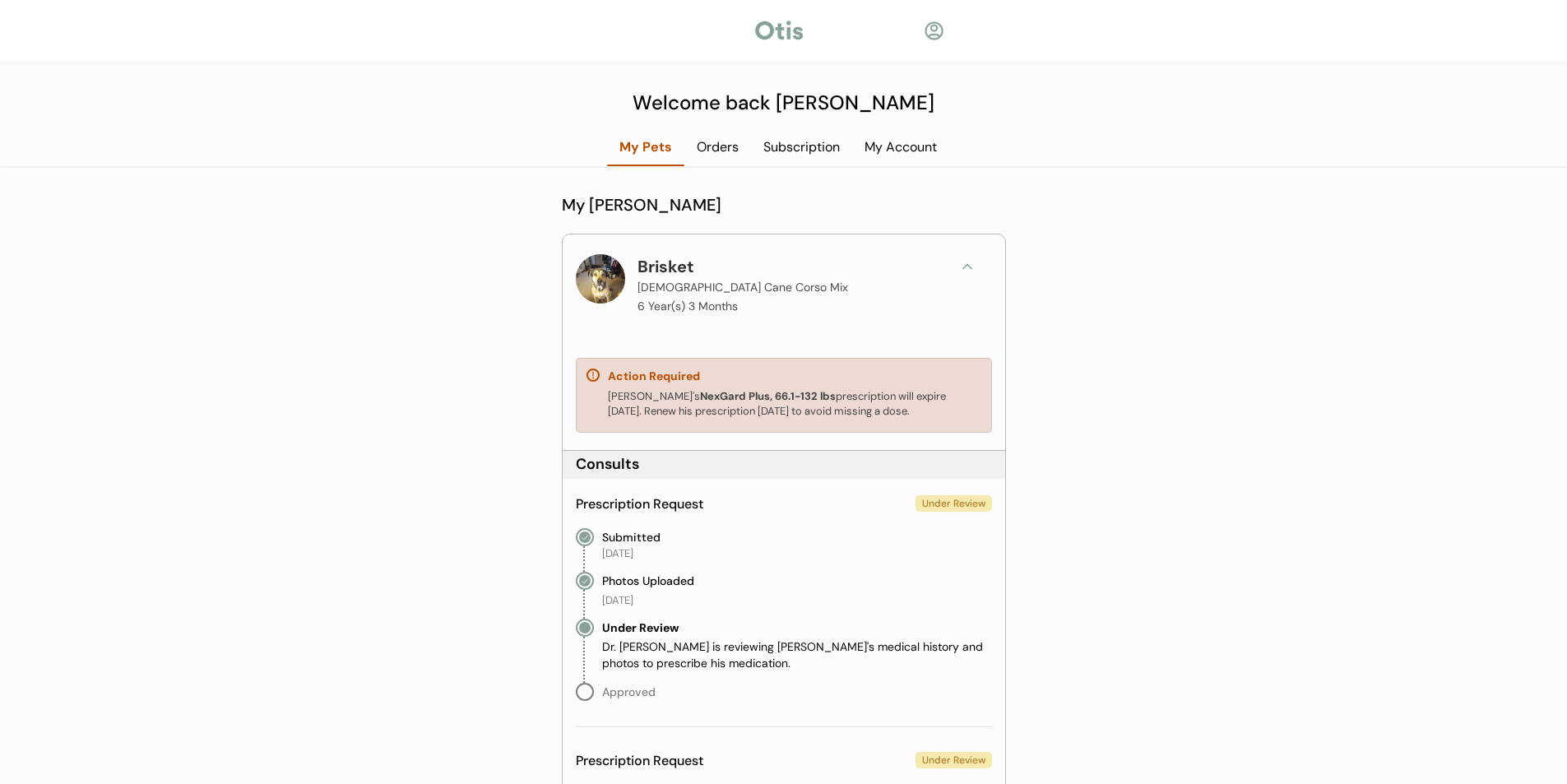
click at [793, 39] on div at bounding box center [780, 30] width 53 height 25
click at [659, 387] on div "Action Required Brisket's NexGard Plus, 66.1-132 lbs prescription will expire O…" at bounding box center [784, 396] width 416 height 75
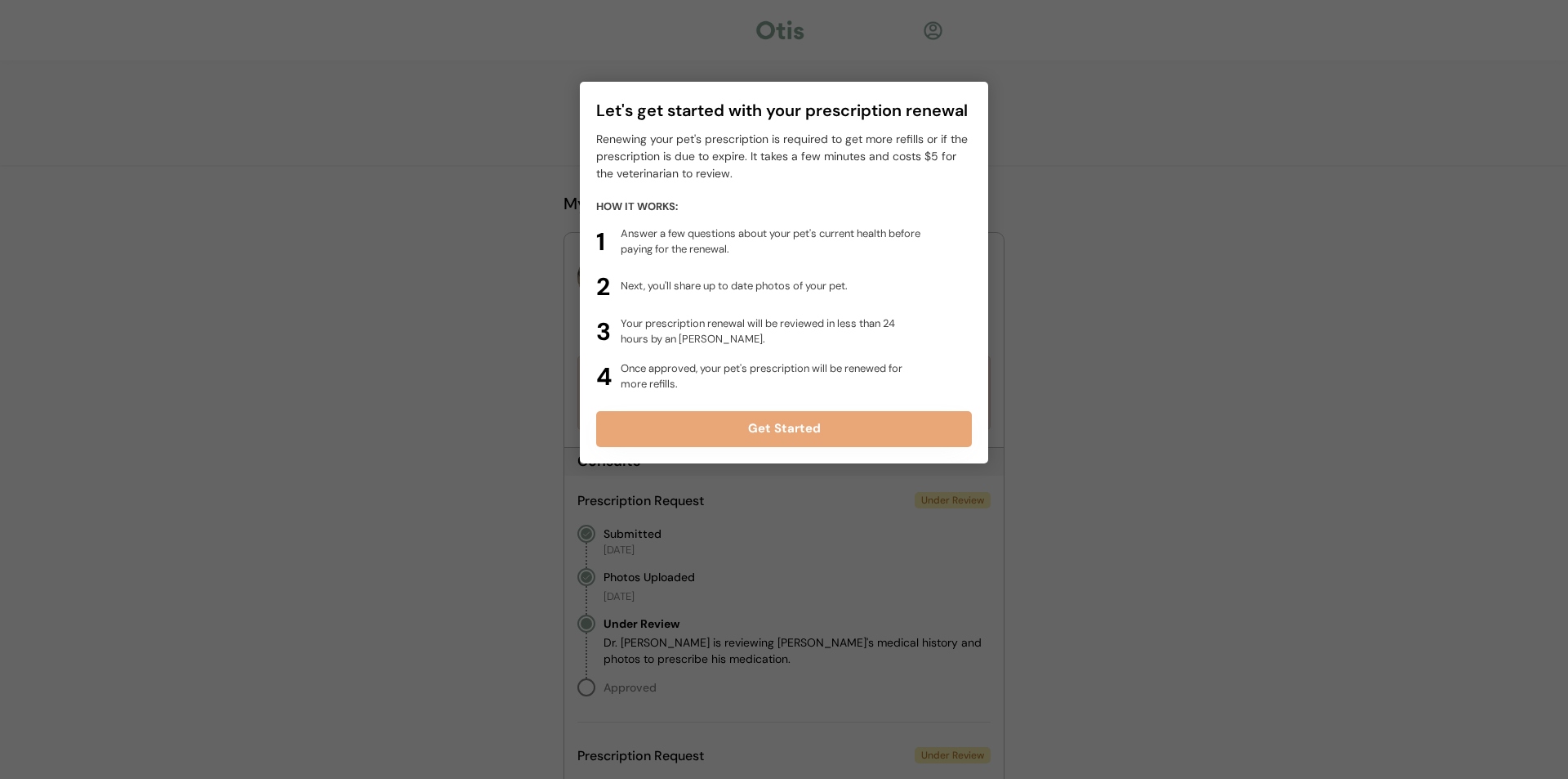
click at [1099, 278] on div at bounding box center [784, 390] width 1568 height 779
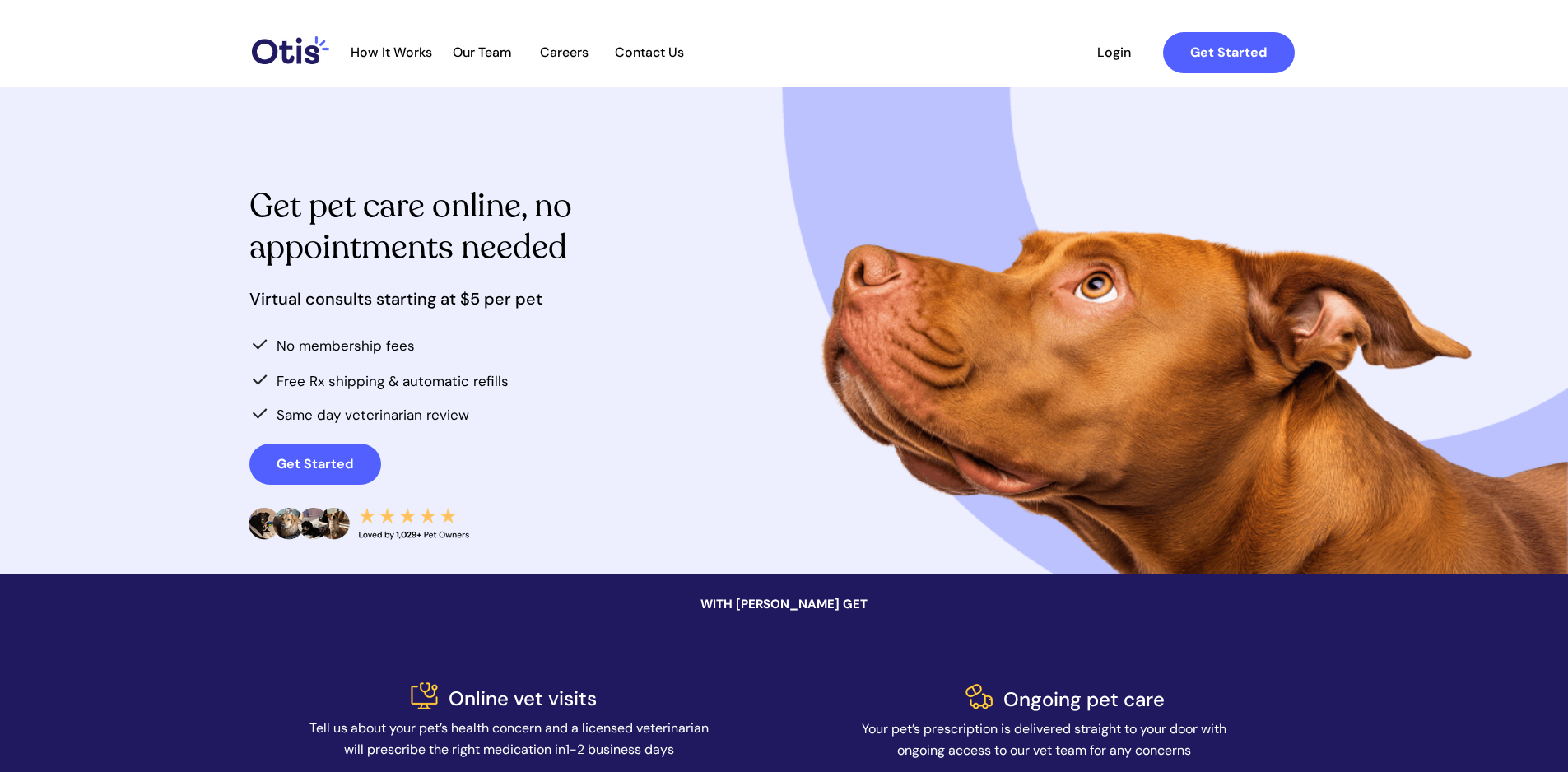
click at [403, 51] on span "How It Works" at bounding box center [392, 51] width 98 height 16
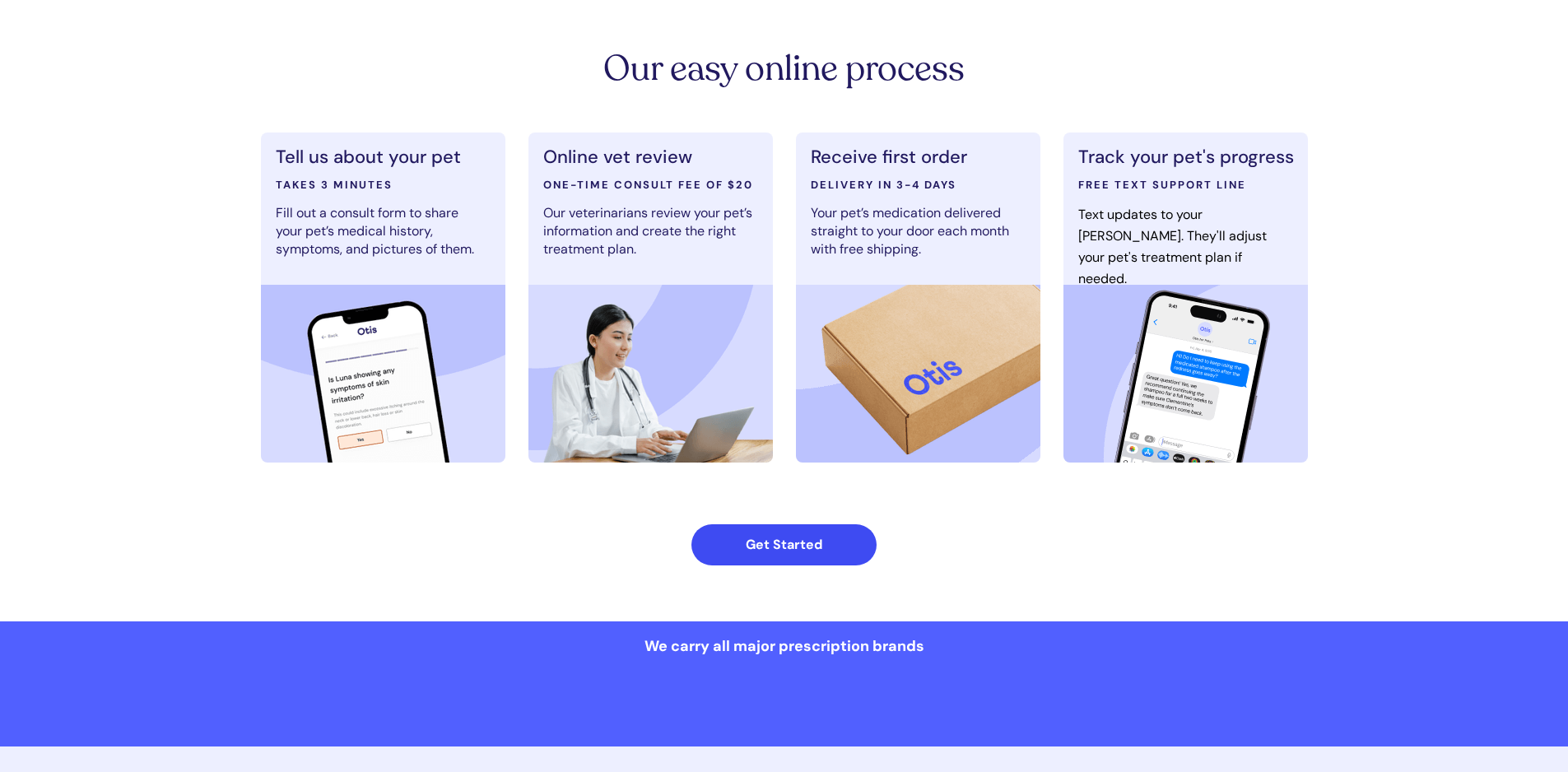
click at [801, 549] on strong "Get Started" at bounding box center [784, 544] width 76 height 17
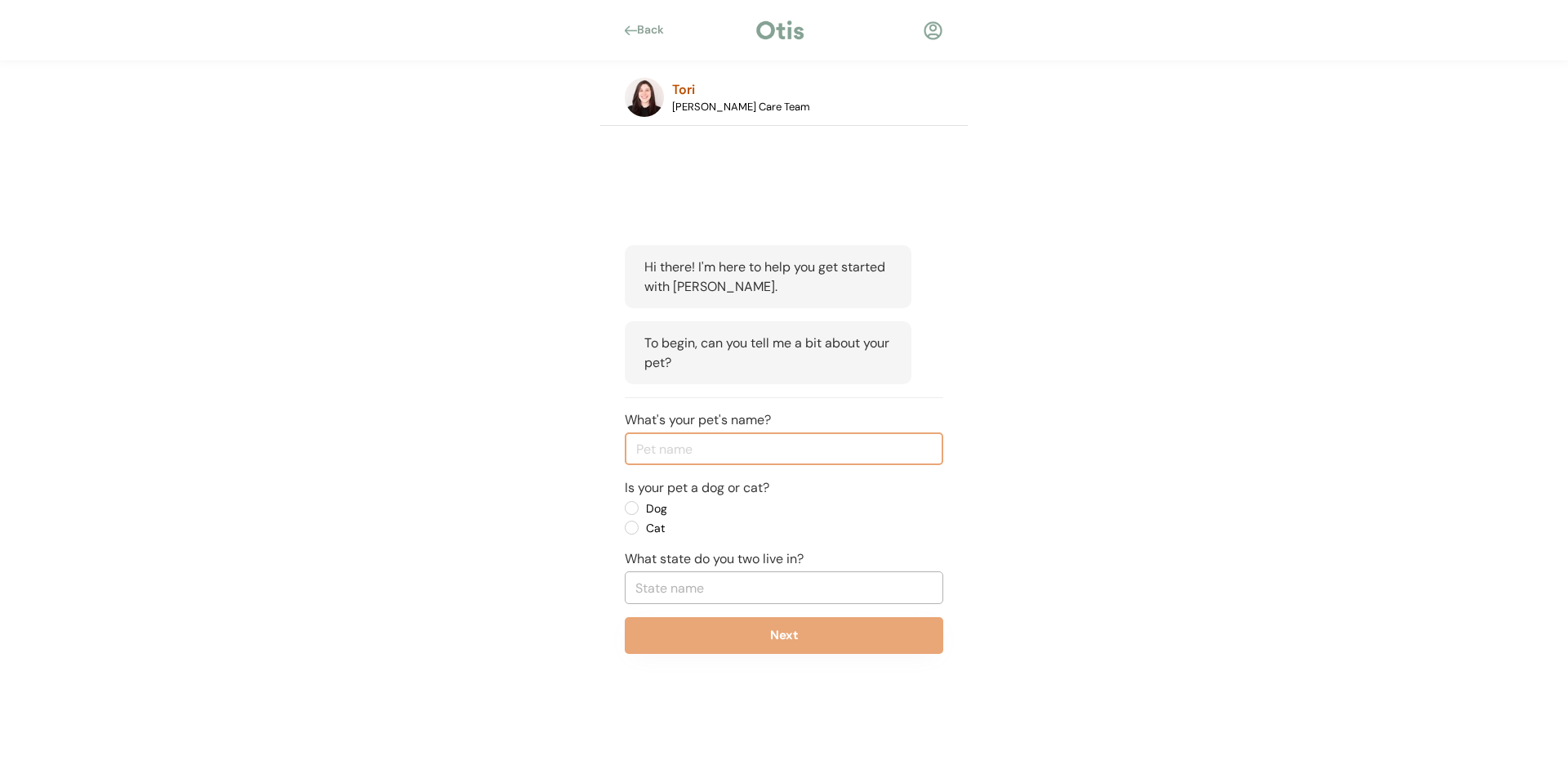
click at [646, 32] on div "Back" at bounding box center [655, 30] width 36 height 16
